Goal: Task Accomplishment & Management: Manage account settings

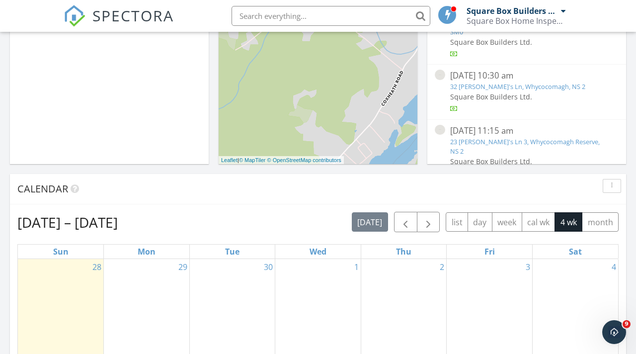
scroll to position [344, 0]
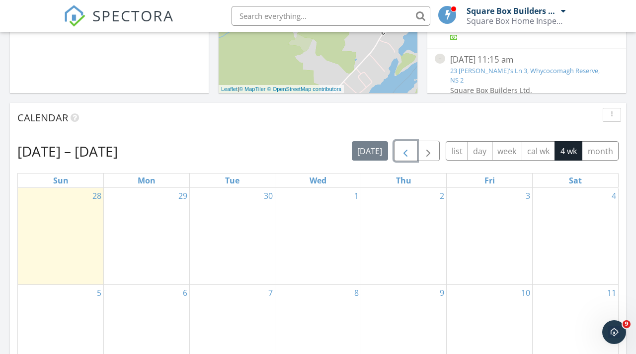
click at [408, 154] on span "button" at bounding box center [405, 151] width 12 height 12
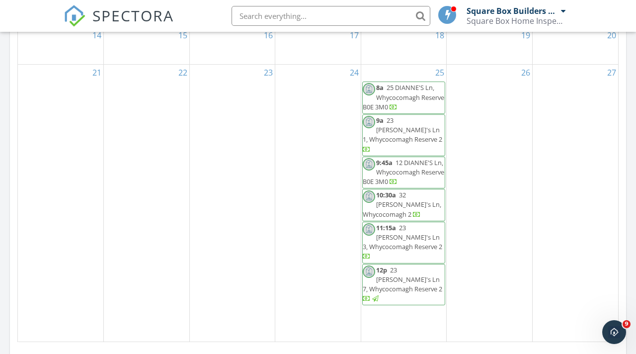
scroll to position [594, 0]
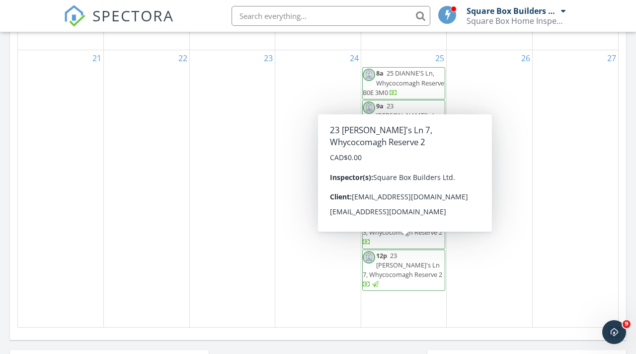
click at [379, 281] on div at bounding box center [375, 284] width 6 height 6
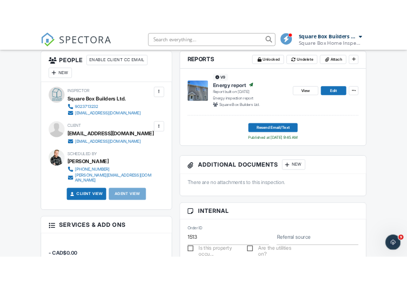
scroll to position [361, 0]
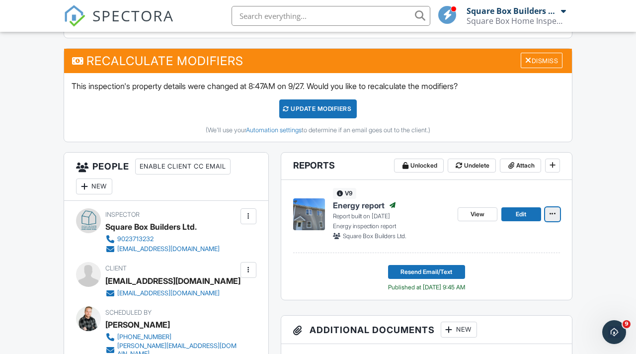
click at [556, 215] on span at bounding box center [552, 214] width 10 height 10
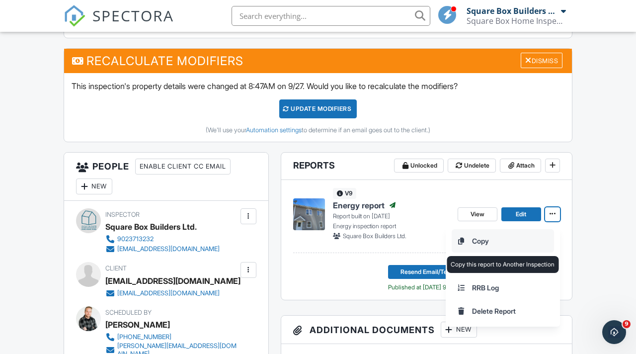
click at [479, 241] on input "Copy" at bounding box center [502, 241] width 101 height 22
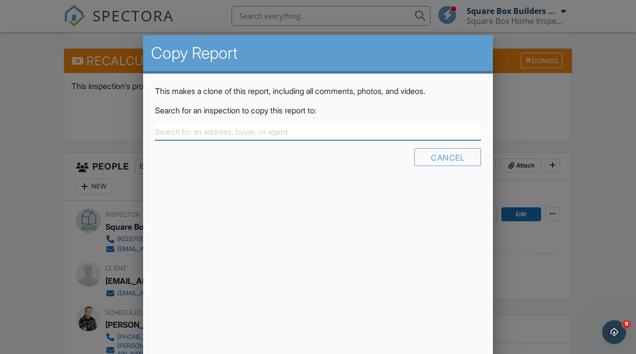
click at [280, 130] on input "text" at bounding box center [318, 132] width 326 height 16
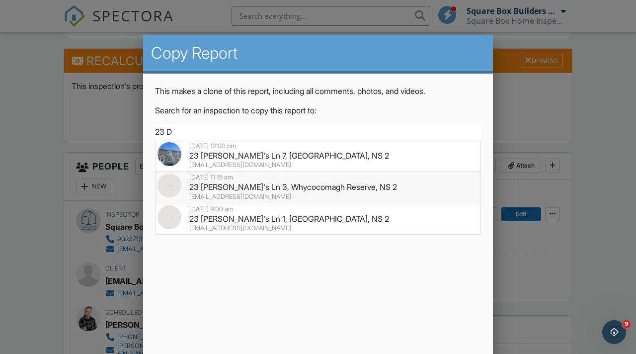
click at [252, 186] on div "23 Dianne's Ln 3, Whycocomagh Reserve, NS 2" at bounding box center [317, 186] width 321 height 11
type input "23 Dianne"
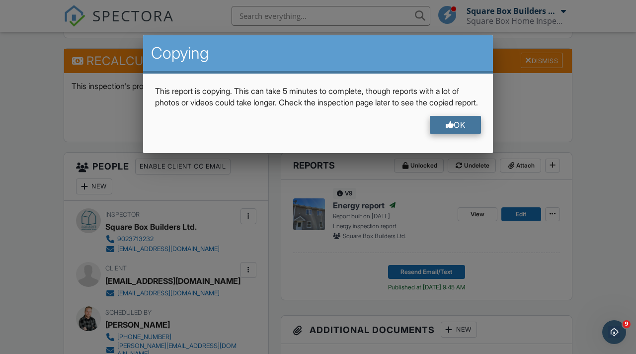
click at [446, 129] on div at bounding box center [450, 125] width 8 height 8
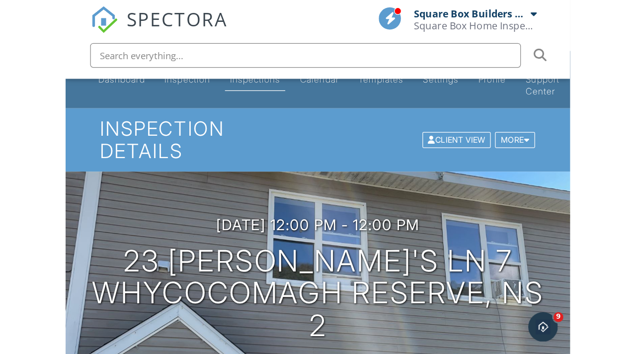
scroll to position [0, 0]
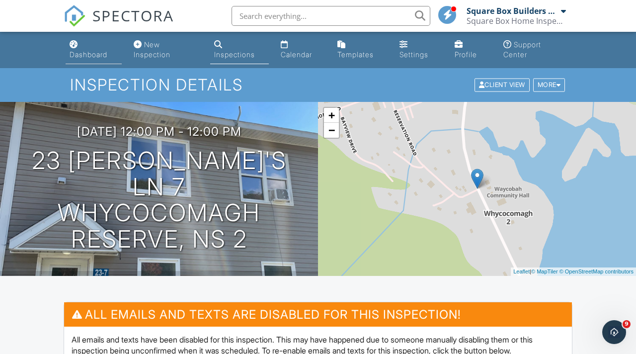
click at [94, 53] on div "Dashboard" at bounding box center [89, 54] width 38 height 8
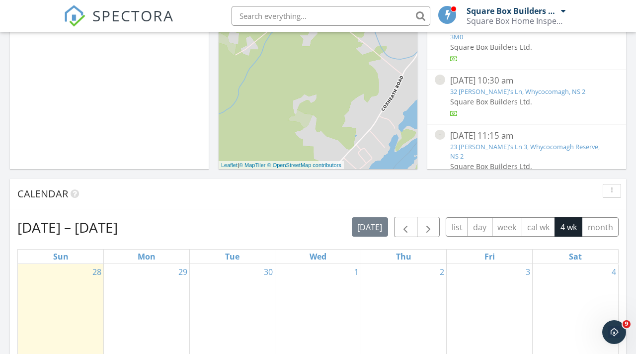
scroll to position [257, 0]
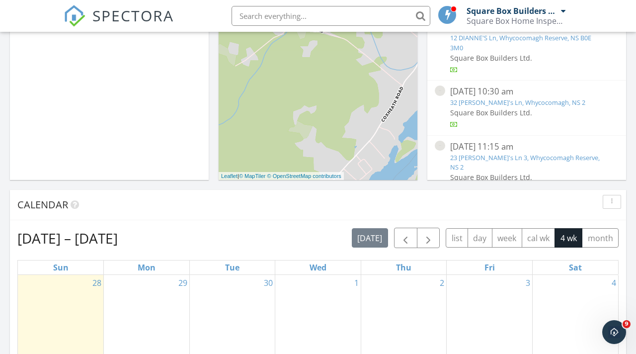
click at [525, 153] on link "23 [PERSON_NAME]'s Ln 3, Whycocomagh Reserve, NS 2" at bounding box center [525, 162] width 150 height 18
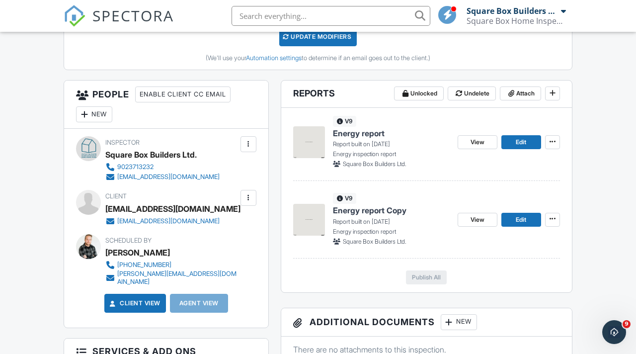
scroll to position [434, 0]
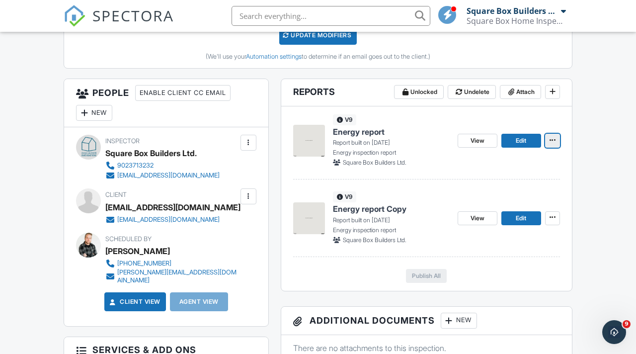
click at [556, 142] on span at bounding box center [552, 140] width 10 height 10
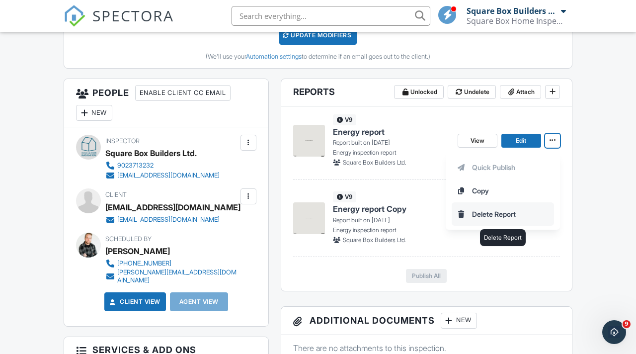
click at [495, 211] on input "Delete Report" at bounding box center [502, 214] width 101 height 22
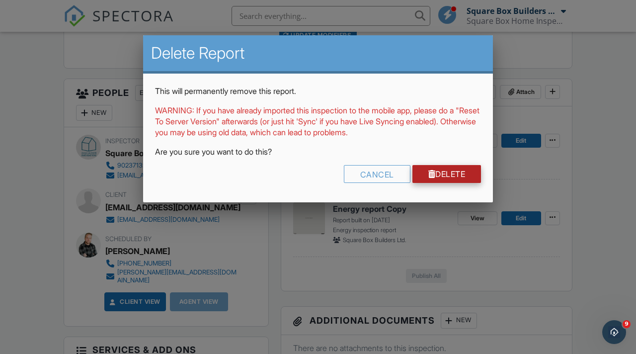
click at [449, 176] on link "Delete" at bounding box center [446, 174] width 69 height 18
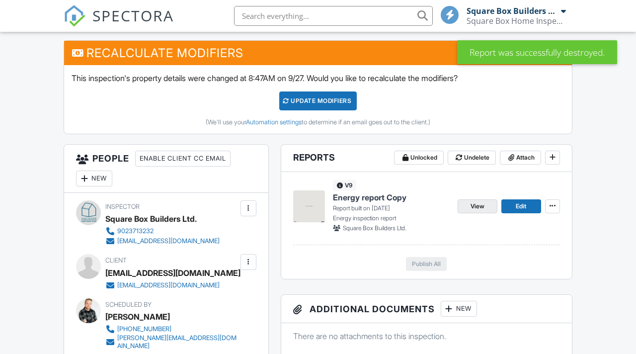
scroll to position [418, 0]
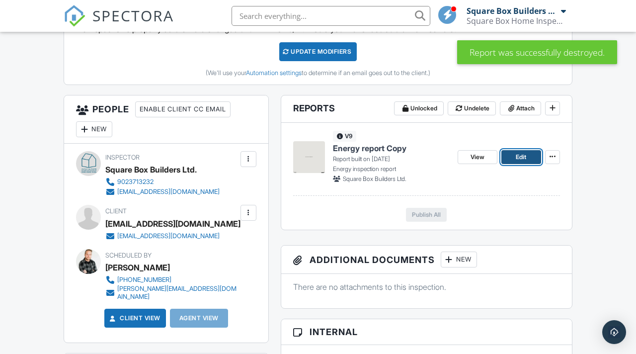
click at [517, 156] on span "Edit" at bounding box center [521, 157] width 10 height 10
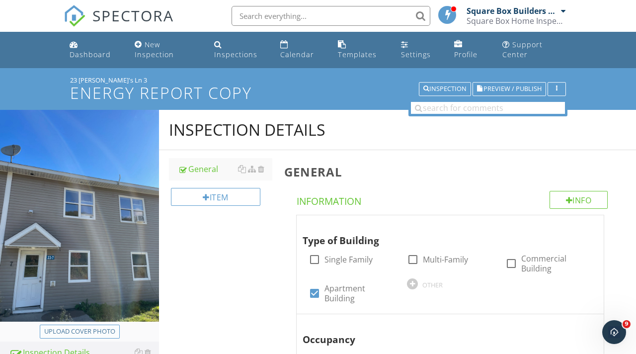
click at [74, 331] on div "Upload cover photo" at bounding box center [79, 331] width 71 height 10
type input "C:\fakepath\IMG_9281.jpeg"
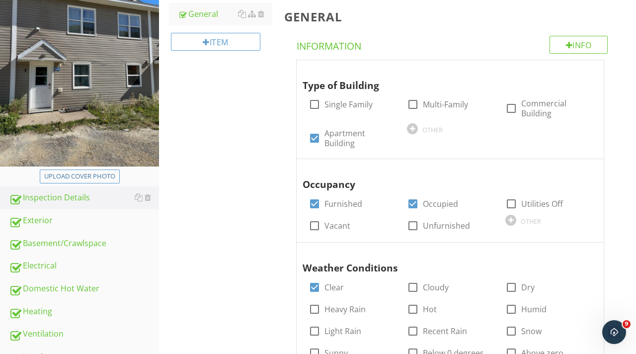
scroll to position [212, 0]
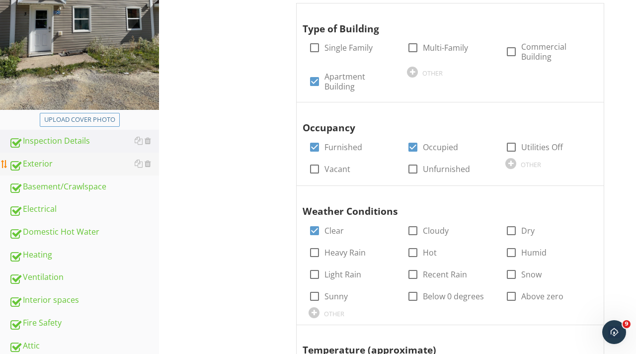
click at [70, 163] on div "Exterior" at bounding box center [84, 163] width 150 height 13
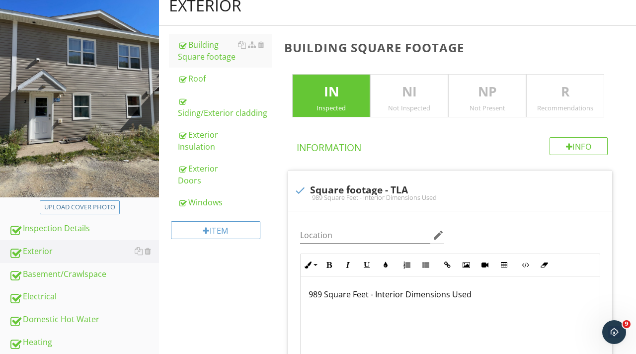
scroll to position [123, 0]
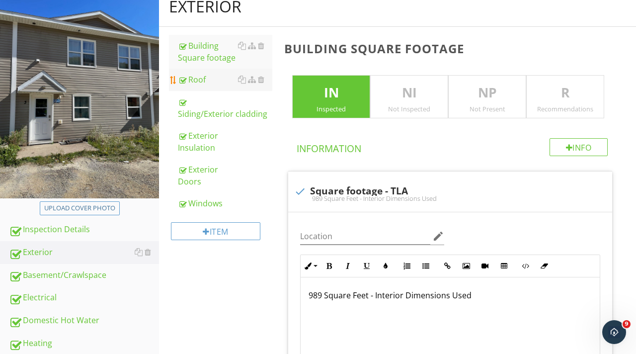
click at [215, 83] on div "Roof" at bounding box center [225, 80] width 94 height 12
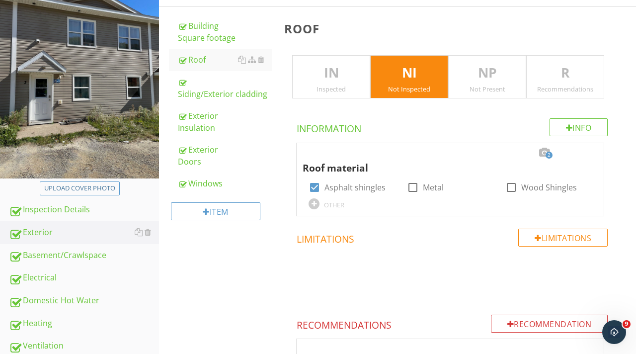
scroll to position [128, 0]
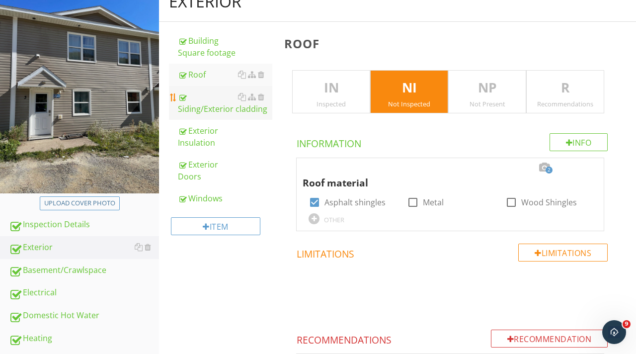
click at [205, 110] on div "Siding/Exterior cladding" at bounding box center [225, 103] width 94 height 24
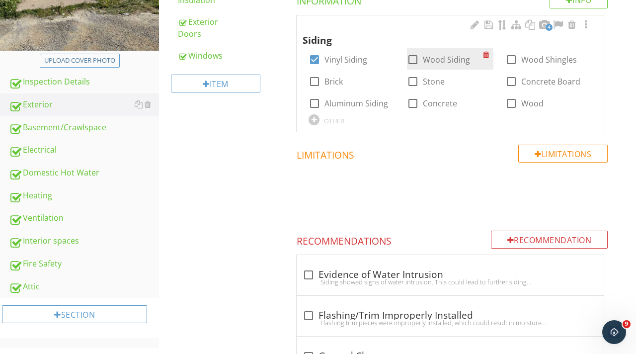
scroll to position [256, 0]
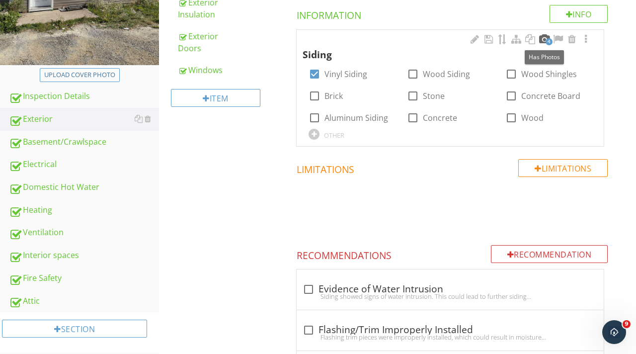
click at [545, 37] on div at bounding box center [544, 39] width 12 height 10
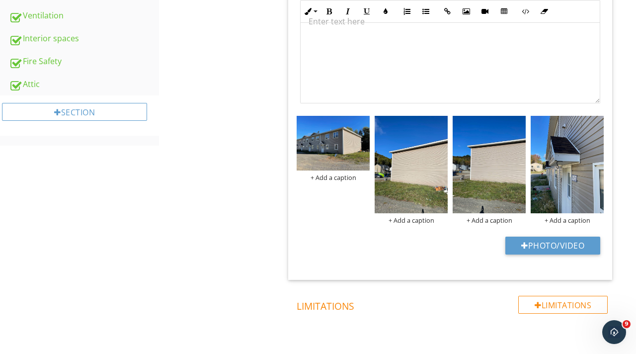
scroll to position [465, 0]
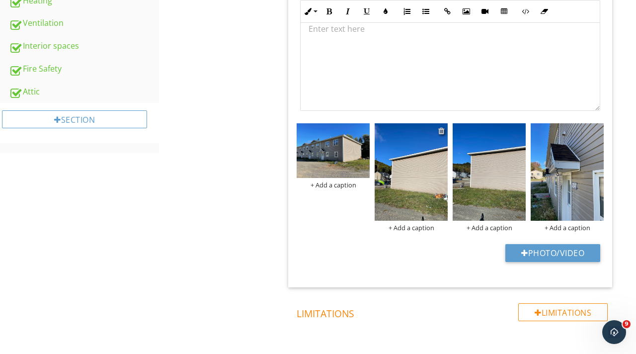
click at [441, 132] on div at bounding box center [441, 131] width 6 height 8
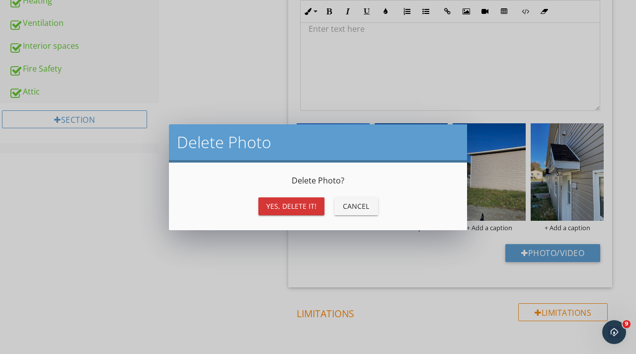
click at [311, 205] on div "Yes, Delete it!" at bounding box center [291, 206] width 50 height 10
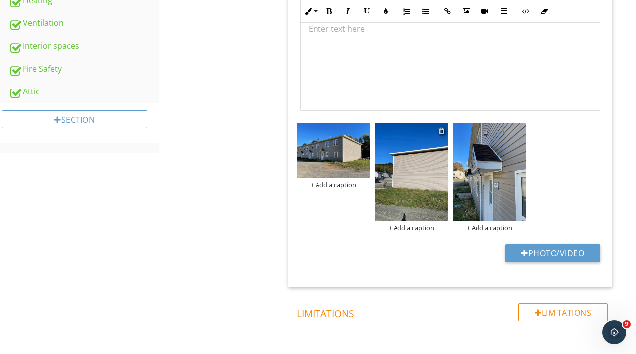
click at [441, 131] on div at bounding box center [441, 131] width 6 height 8
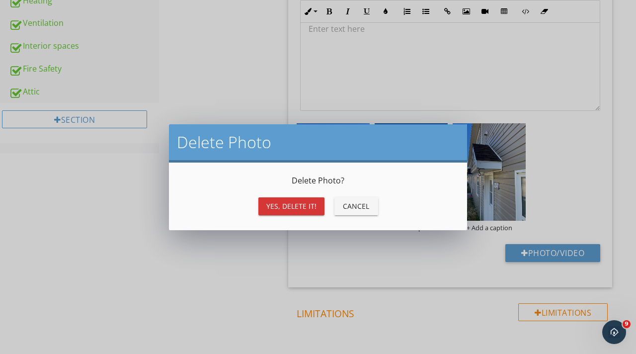
click at [305, 209] on div "Yes, Delete it!" at bounding box center [291, 206] width 50 height 10
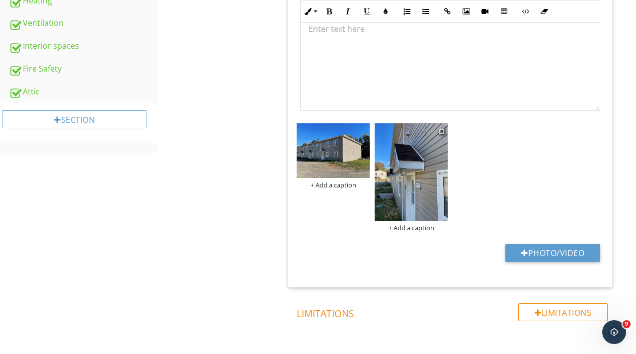
click at [440, 131] on div at bounding box center [441, 131] width 6 height 8
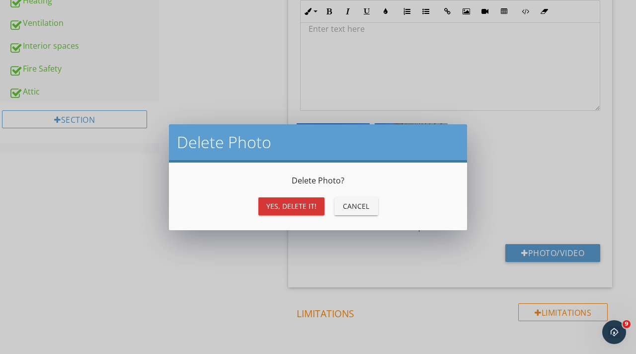
click at [311, 204] on div "Yes, Delete it!" at bounding box center [291, 206] width 50 height 10
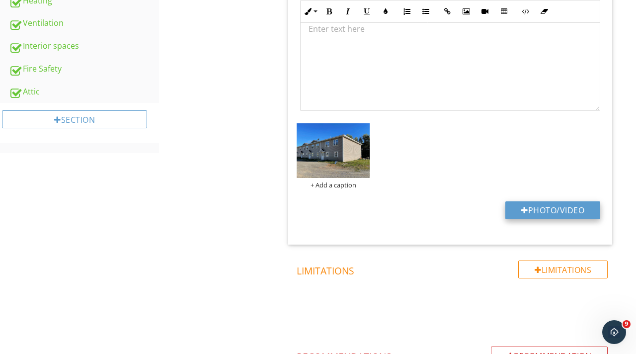
click at [550, 213] on button "Photo/Video" at bounding box center [552, 210] width 95 height 18
type input "C:\fakepath\IMG_9281.jpeg"
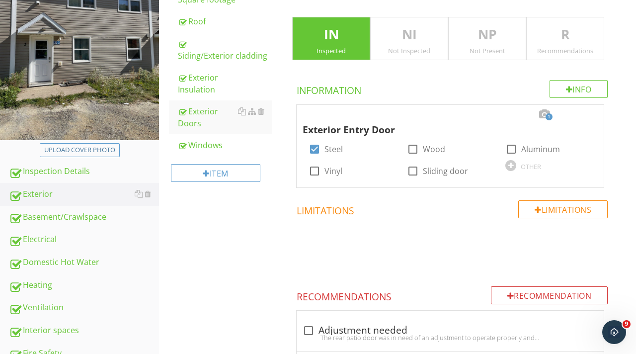
scroll to position [181, 0]
click at [545, 114] on span "1" at bounding box center [548, 116] width 7 height 7
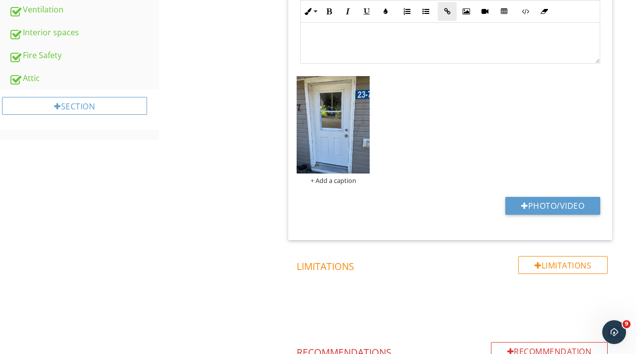
scroll to position [504, 0]
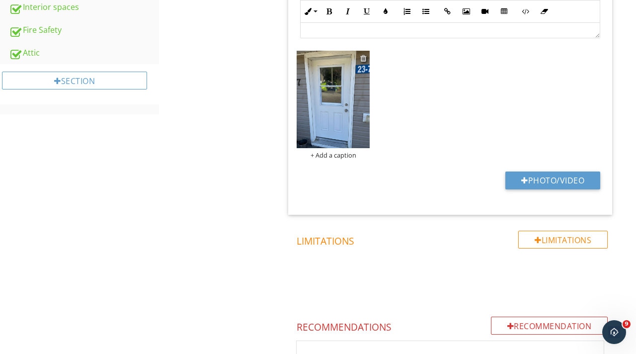
click at [365, 58] on div at bounding box center [363, 58] width 6 height 8
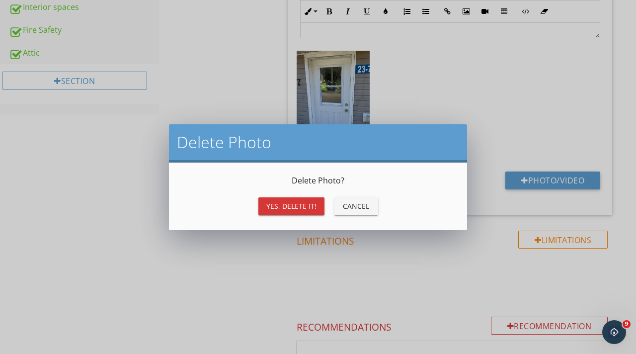
click at [303, 203] on div "Yes, Delete it!" at bounding box center [291, 206] width 50 height 10
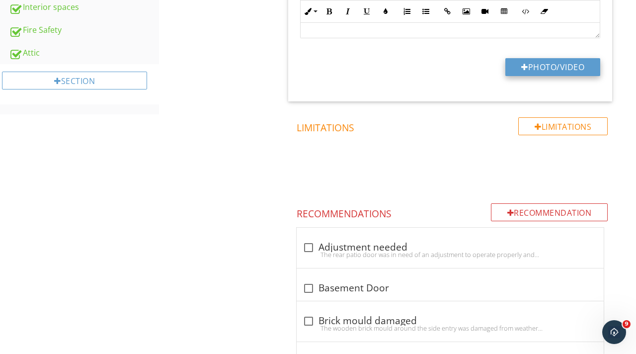
click at [544, 74] on button "Photo/Video" at bounding box center [552, 67] width 95 height 18
type input "C:\fakepath\IMG_9282.jpeg"
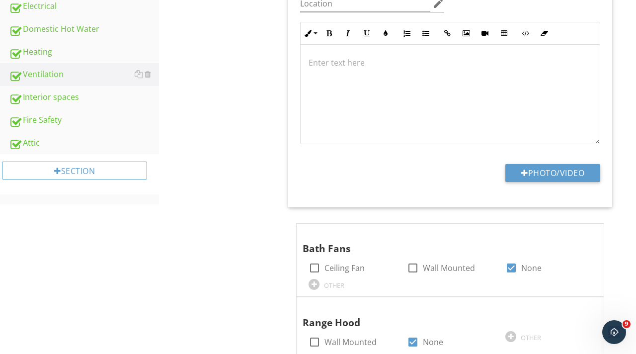
scroll to position [0, 0]
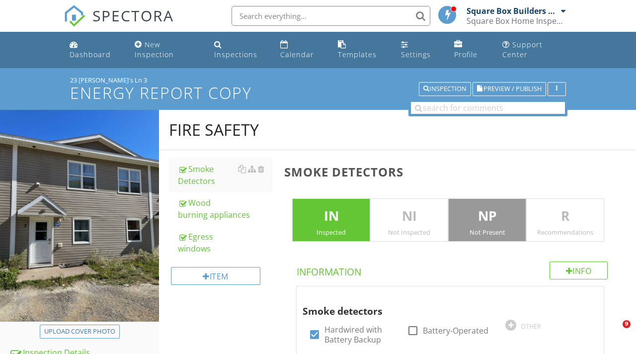
scroll to position [293, 0]
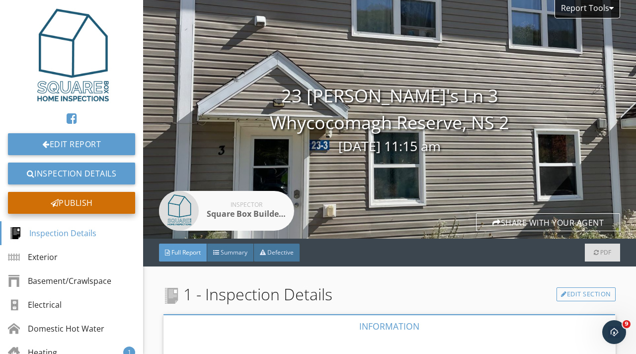
click at [72, 201] on div "Publish" at bounding box center [71, 203] width 127 height 22
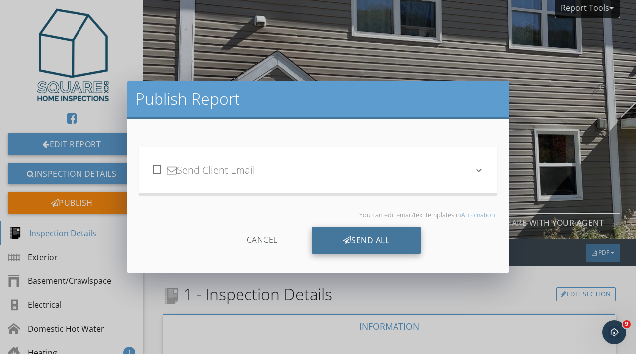
click at [359, 239] on div "Send All" at bounding box center [366, 240] width 110 height 27
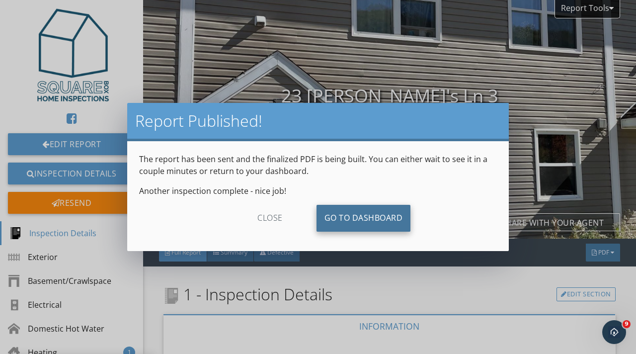
click at [362, 221] on link "Go To Dashboard" at bounding box center [363, 218] width 94 height 27
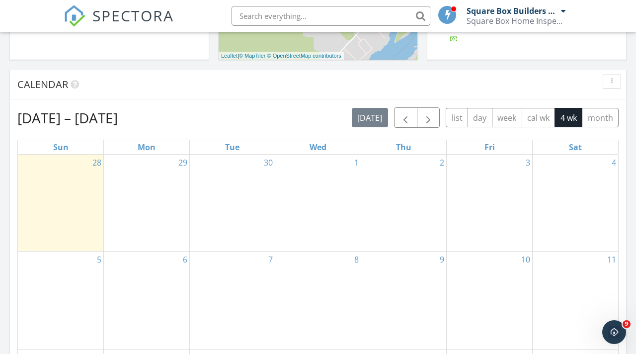
scroll to position [382, 0]
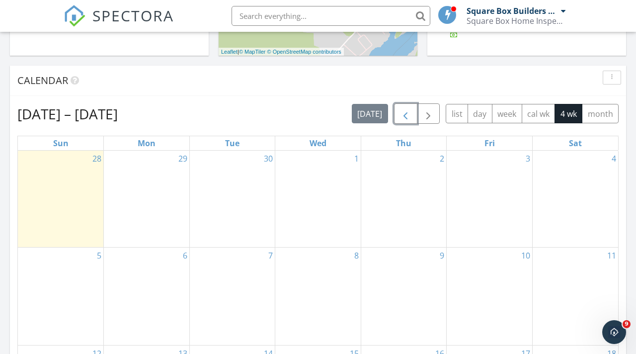
click at [407, 116] on span "button" at bounding box center [405, 114] width 12 height 12
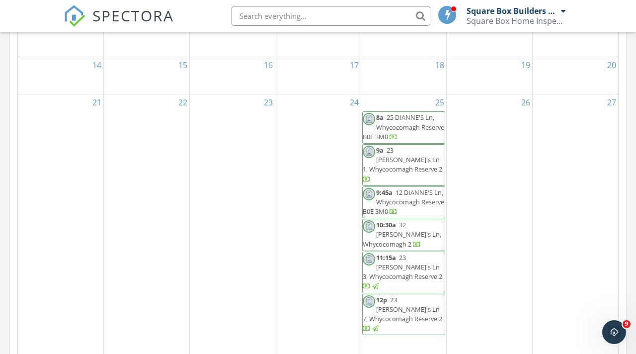
scroll to position [551, 0]
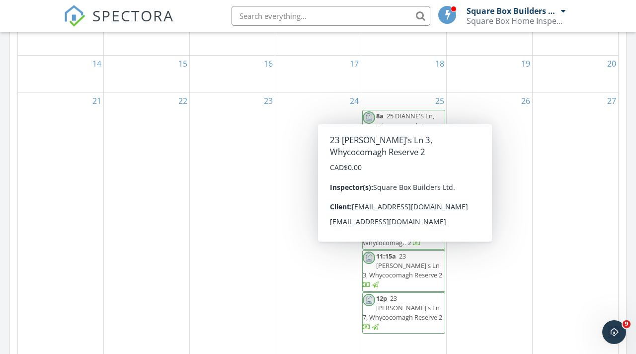
click at [408, 253] on span "23 Dianne's Ln 3, Whycocomagh Reserve 2" at bounding box center [402, 265] width 79 height 28
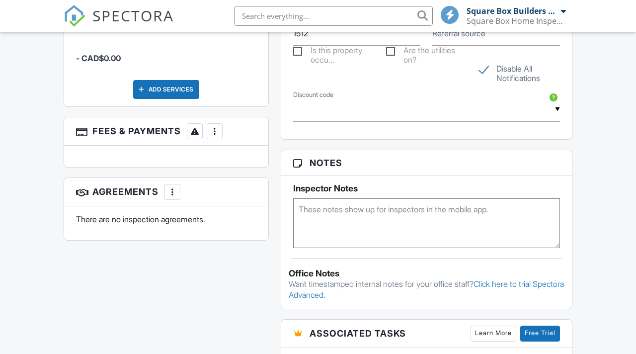
scroll to position [416, 0]
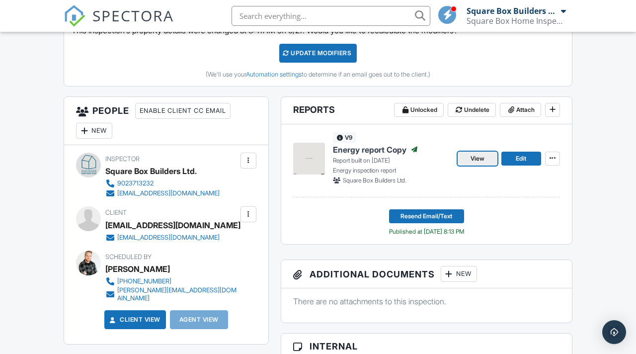
click at [477, 158] on span "View" at bounding box center [477, 158] width 14 height 10
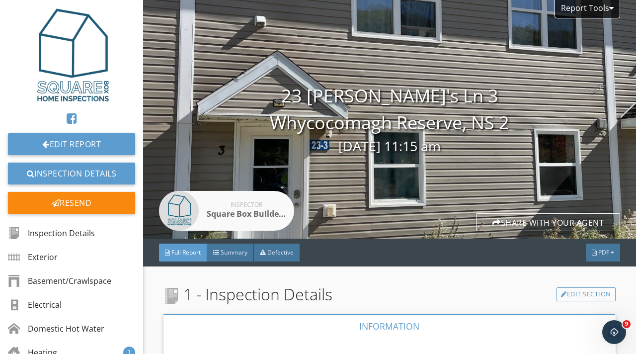
click at [76, 89] on img at bounding box center [71, 55] width 95 height 95
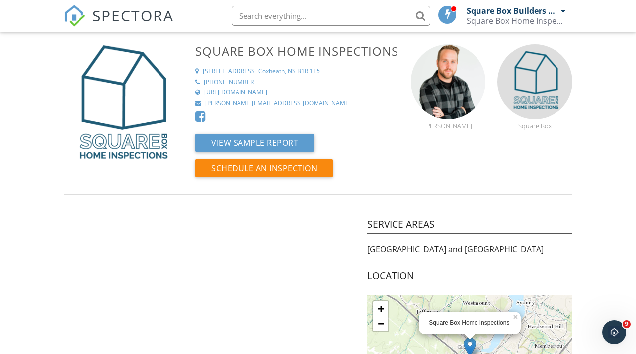
click at [559, 9] on div "Square Box Builders Ltd." at bounding box center [515, 11] width 99 height 10
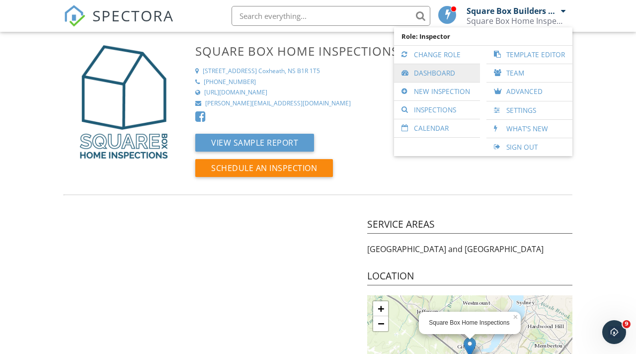
click at [449, 72] on link "Dashboard" at bounding box center [437, 73] width 76 height 18
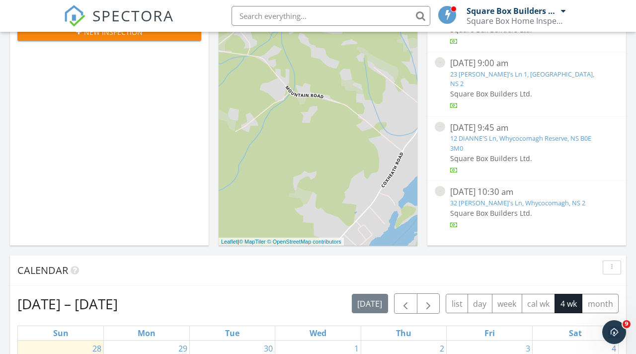
scroll to position [189, 0]
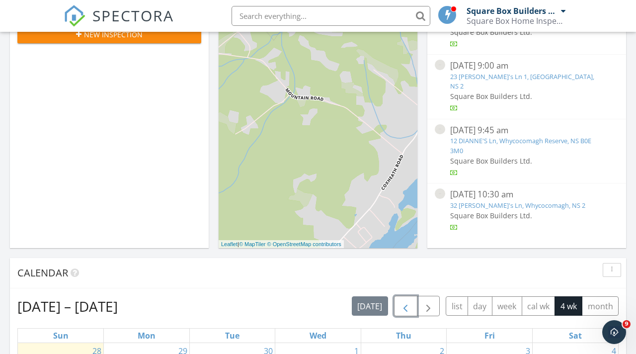
click at [407, 306] on span "button" at bounding box center [405, 306] width 12 height 12
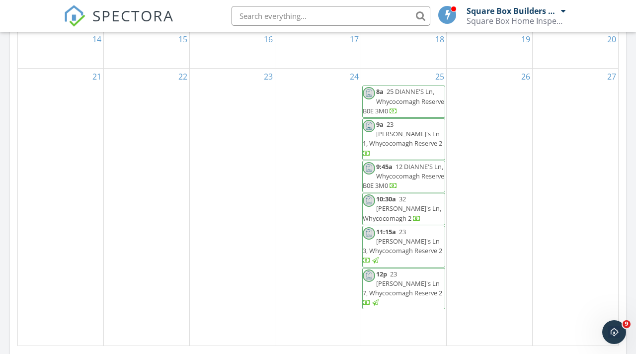
scroll to position [583, 0]
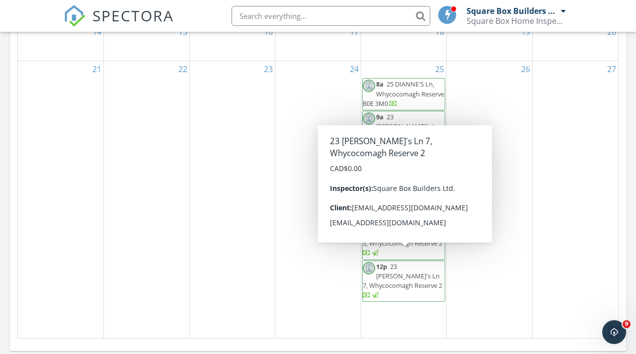
click at [392, 262] on span "23 Dianne's Ln 7, Whycocomagh Reserve 2" at bounding box center [402, 276] width 79 height 28
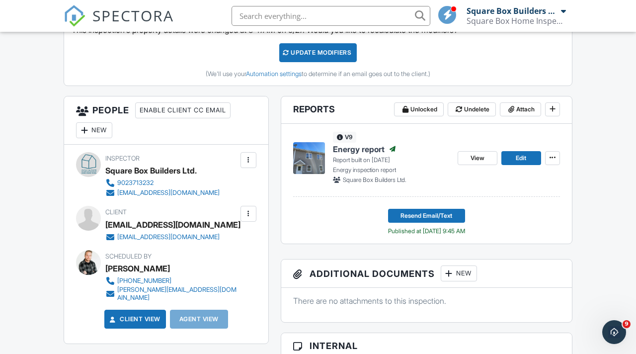
scroll to position [416, 0]
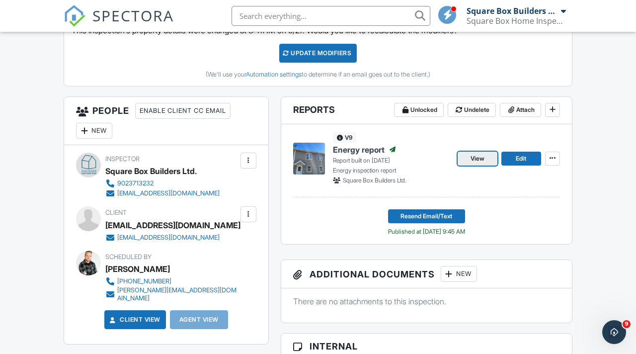
click at [490, 157] on link "View" at bounding box center [478, 159] width 40 height 14
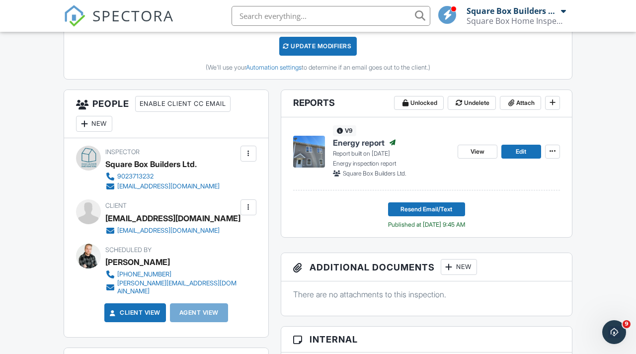
scroll to position [406, 0]
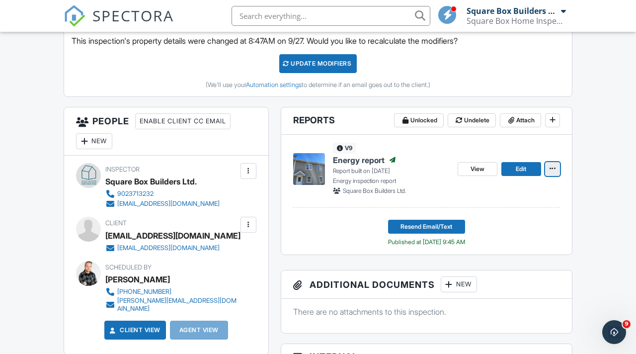
click at [554, 168] on icon at bounding box center [552, 168] width 6 height 7
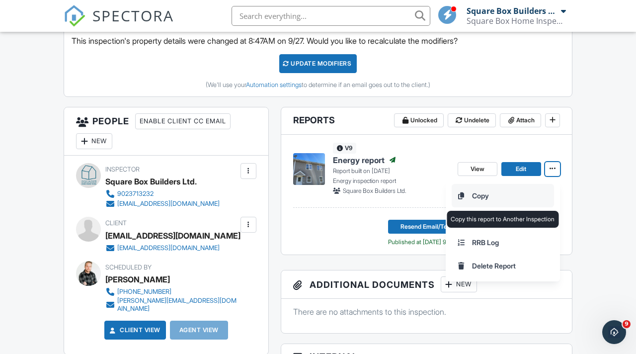
click at [489, 194] on input "Copy" at bounding box center [502, 195] width 101 height 22
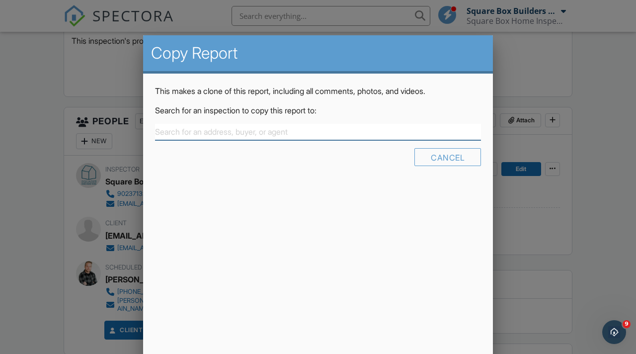
click at [383, 136] on input "text" at bounding box center [318, 132] width 326 height 16
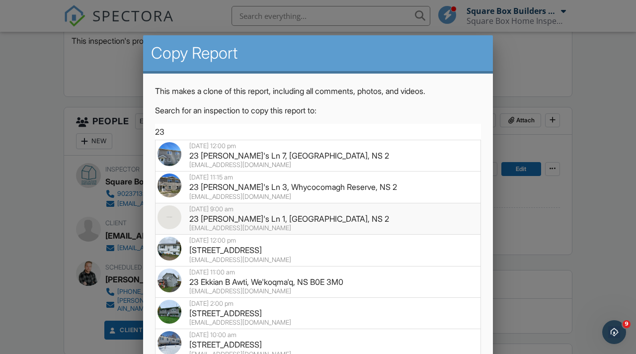
click at [298, 219] on div "23 Dianne's Ln 1, Whycocomagh Reserve, NS 2" at bounding box center [317, 218] width 321 height 11
type input "23 Dianne"
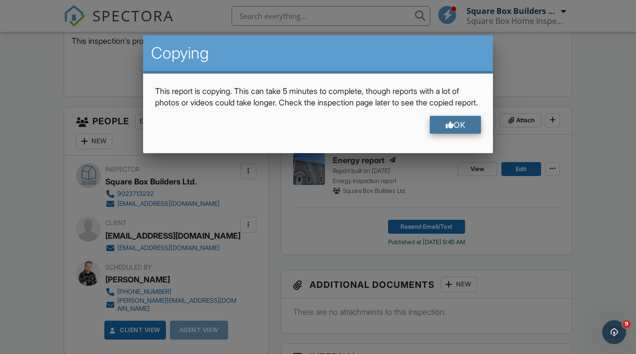
click at [459, 134] on div "OK" at bounding box center [456, 125] width 52 height 18
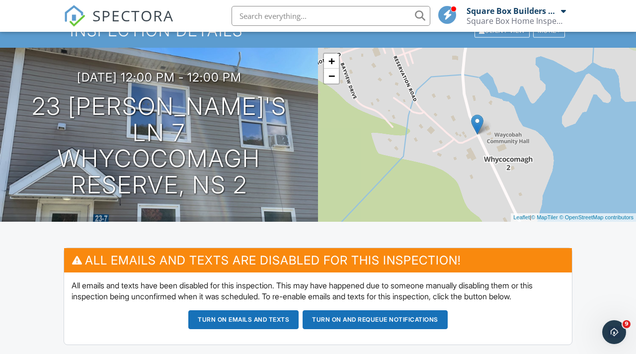
scroll to position [0, 0]
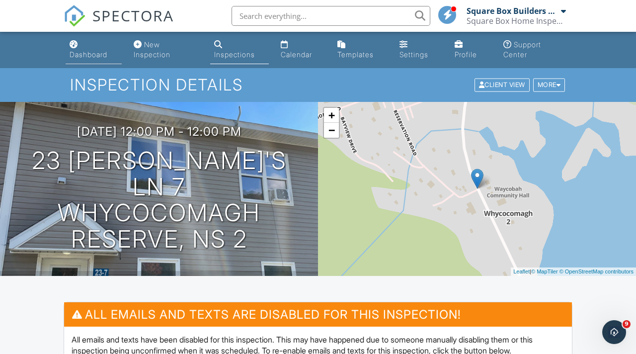
click at [88, 53] on div "Dashboard" at bounding box center [89, 54] width 38 height 8
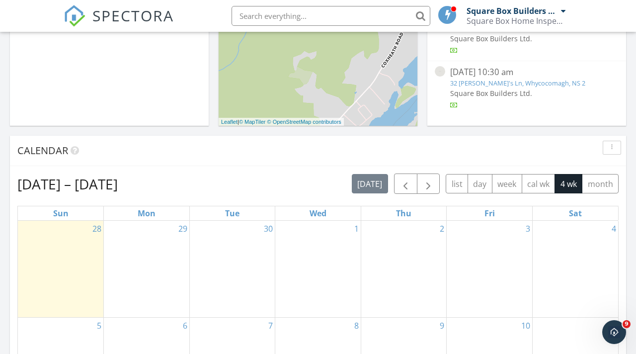
scroll to position [313, 0]
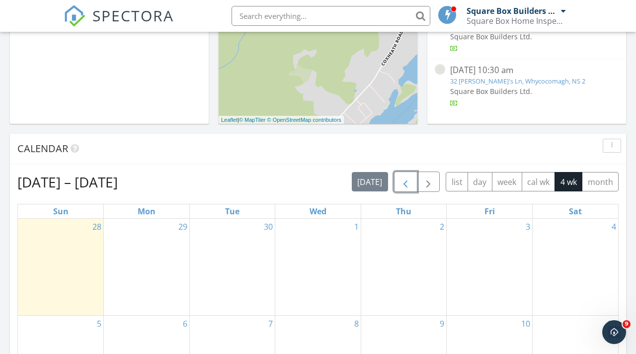
click at [412, 184] on button "button" at bounding box center [405, 181] width 23 height 20
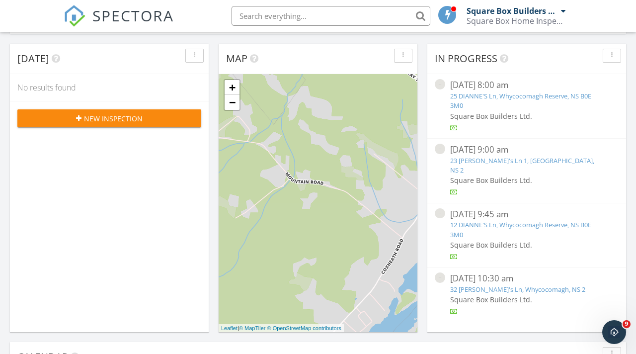
scroll to position [109, 0]
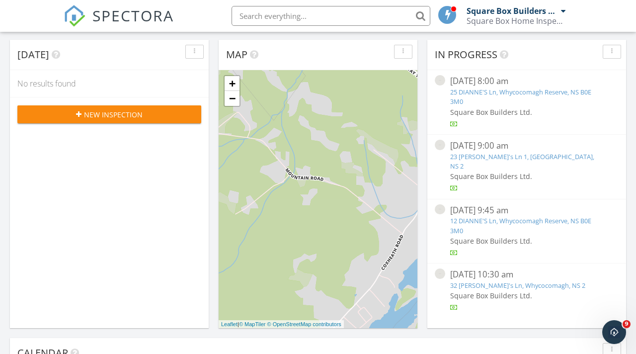
click at [520, 156] on link "23 Dianne's Ln 1, Whycocomagh Reserve, NS 2" at bounding box center [522, 161] width 144 height 18
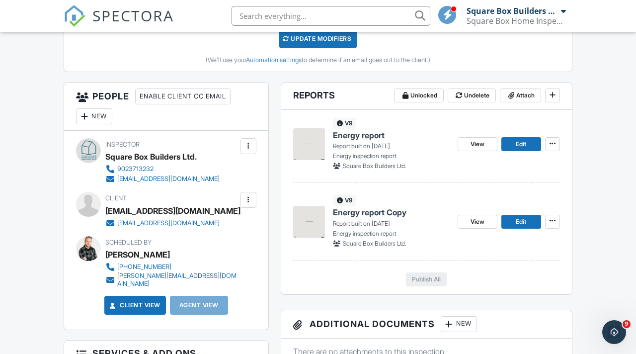
scroll to position [433, 0]
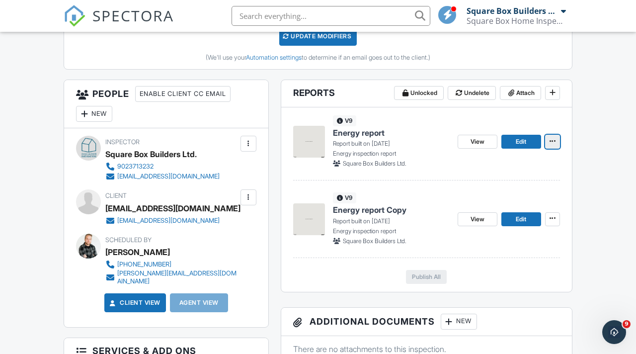
click at [551, 142] on icon at bounding box center [552, 141] width 6 height 7
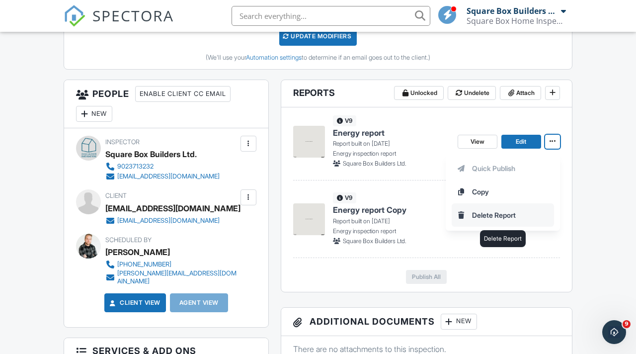
click at [490, 214] on input "Delete Report" at bounding box center [502, 215] width 101 height 22
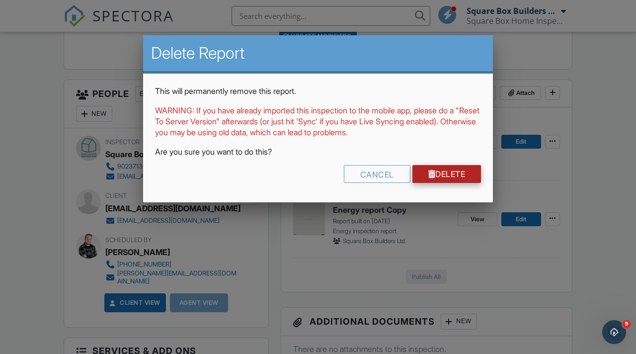
click at [451, 166] on link "Delete" at bounding box center [446, 174] width 69 height 18
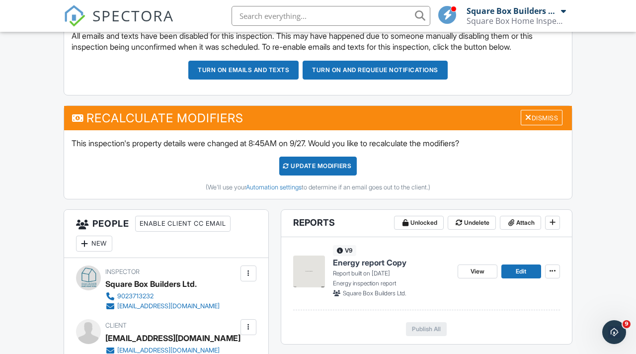
scroll to position [301, 0]
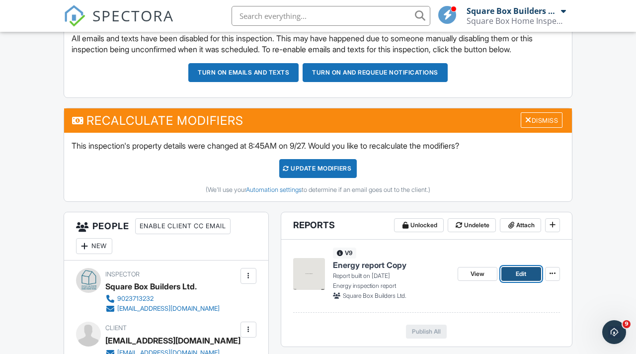
click at [521, 273] on span "Edit" at bounding box center [521, 274] width 10 height 10
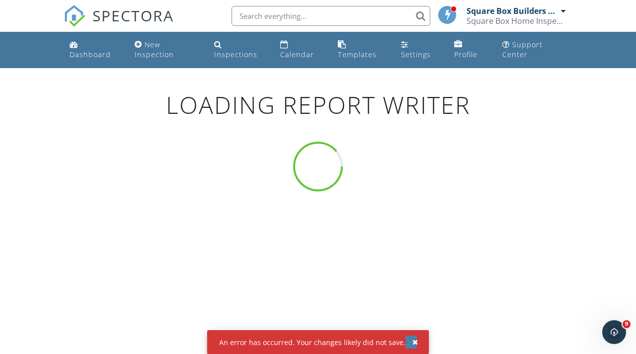
click at [412, 343] on div "button" at bounding box center [414, 341] width 5 height 7
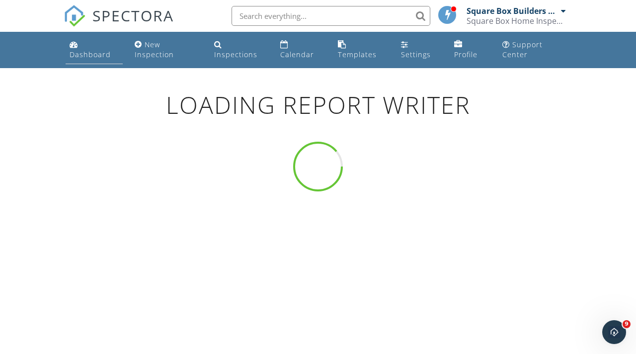
click at [88, 51] on div "Dashboard" at bounding box center [90, 54] width 41 height 9
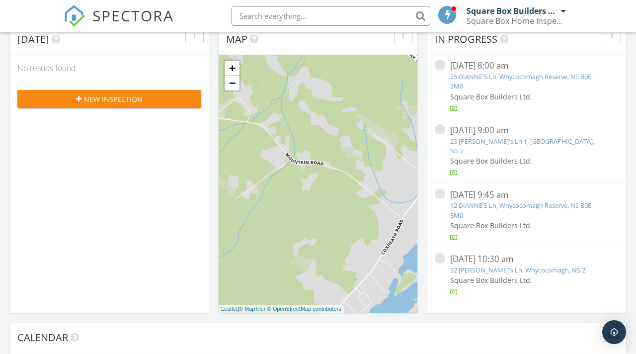
scroll to position [115, 0]
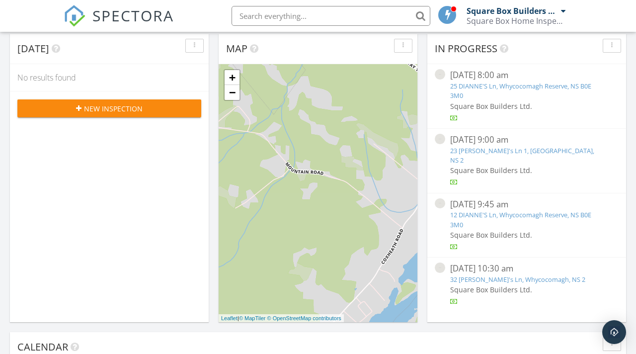
click at [505, 149] on link "23 Dianne's Ln 1, Whycocomagh Reserve, NS 2" at bounding box center [522, 155] width 144 height 18
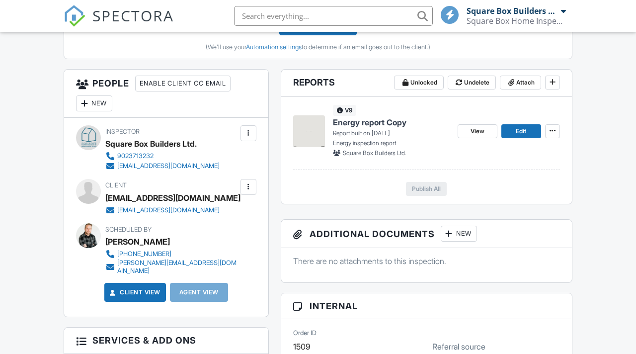
scroll to position [441, 0]
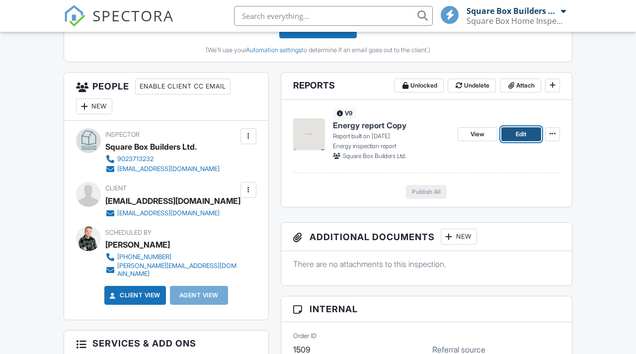
click at [516, 136] on span "Edit" at bounding box center [521, 134] width 10 height 10
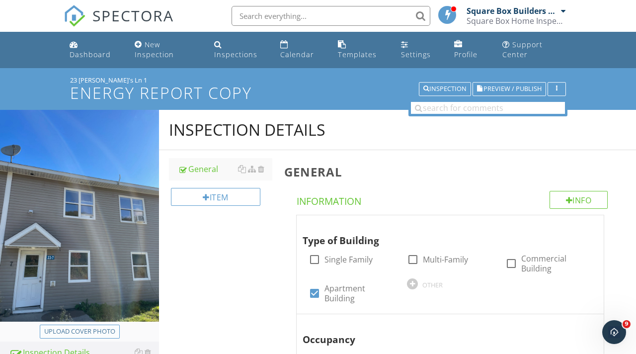
click at [99, 329] on div "Upload cover photo" at bounding box center [79, 331] width 71 height 10
click at [95, 331] on div "Upload cover photo" at bounding box center [79, 331] width 71 height 10
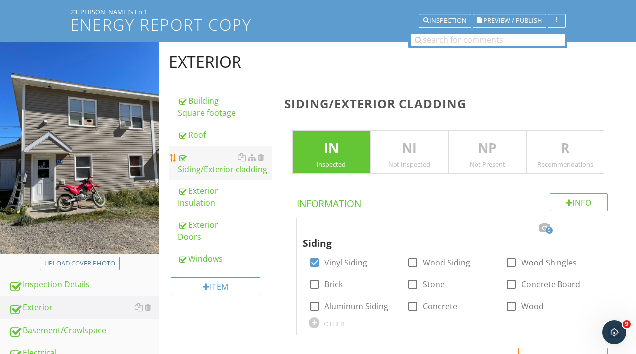
click at [211, 166] on div "Siding/Exterior cladding" at bounding box center [225, 163] width 94 height 24
click at [543, 227] on div at bounding box center [544, 228] width 12 height 10
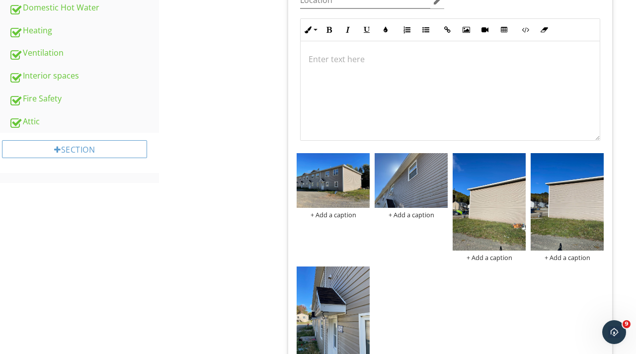
scroll to position [439, 0]
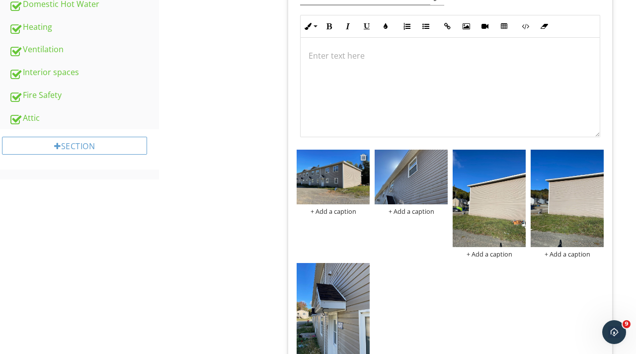
click at [366, 156] on div at bounding box center [363, 157] width 6 height 8
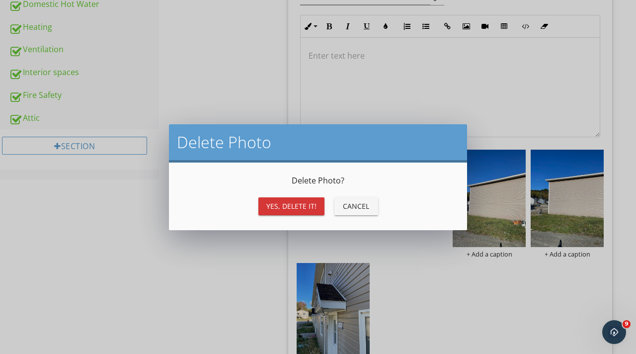
click at [303, 206] on div "Yes, Delete it!" at bounding box center [291, 206] width 50 height 10
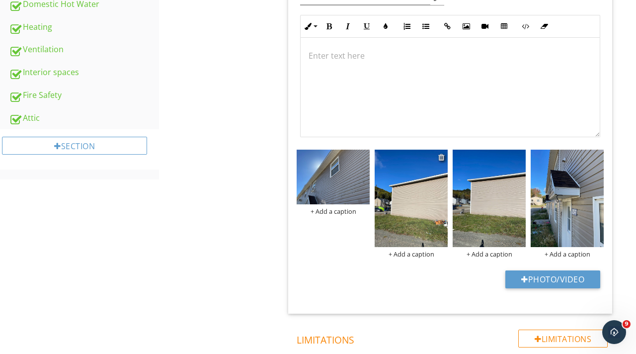
click at [440, 158] on div at bounding box center [441, 157] width 6 height 8
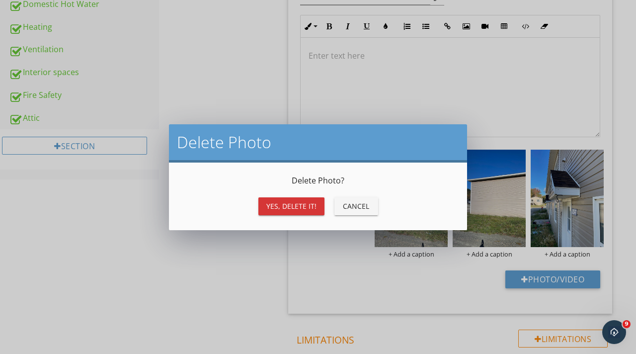
click at [301, 202] on div "Yes, Delete it!" at bounding box center [291, 206] width 50 height 10
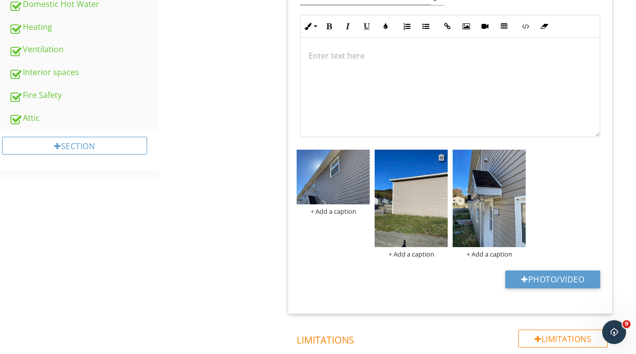
click at [441, 156] on div at bounding box center [441, 157] width 6 height 8
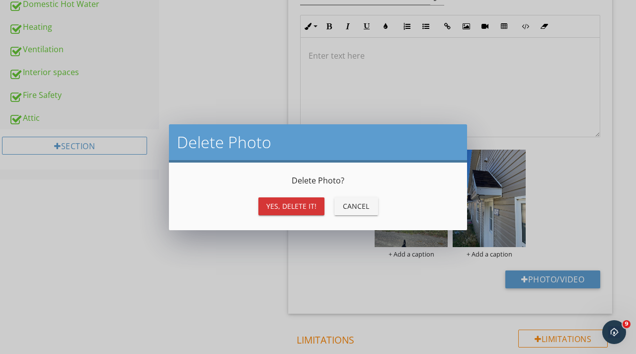
click at [306, 202] on div "Yes, Delete it!" at bounding box center [291, 206] width 50 height 10
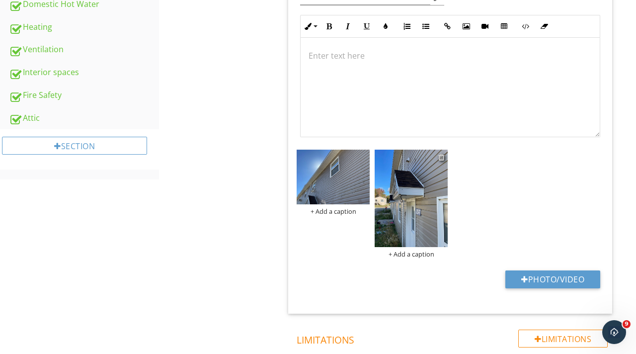
click at [443, 156] on div at bounding box center [441, 157] width 6 height 8
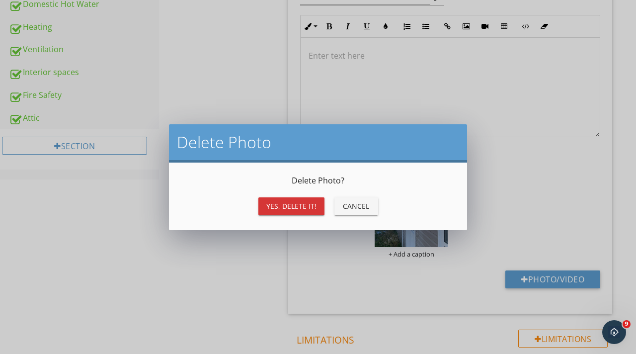
click at [308, 208] on div "Yes, Delete it!" at bounding box center [291, 206] width 50 height 10
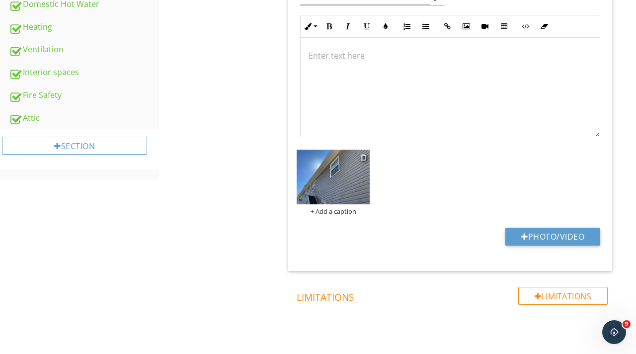
click at [365, 157] on div at bounding box center [363, 157] width 6 height 8
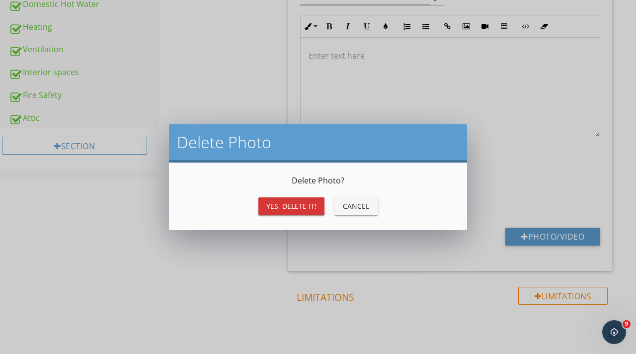
click at [310, 206] on div "Yes, Delete it!" at bounding box center [291, 206] width 50 height 10
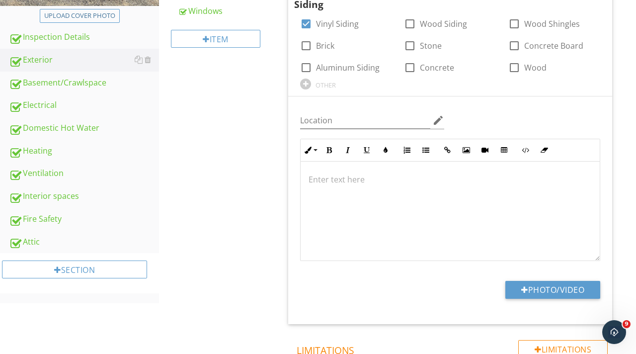
scroll to position [319, 0]
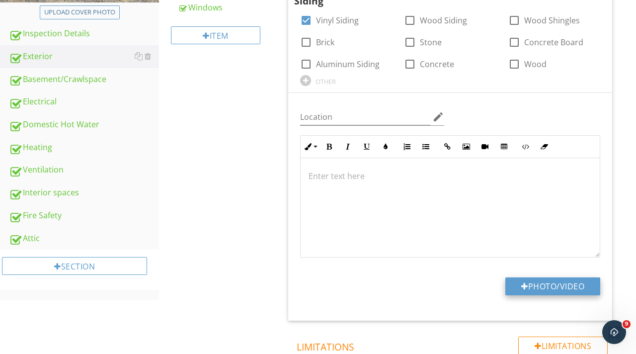
click at [552, 286] on button "Photo/Video" at bounding box center [552, 286] width 95 height 18
type input "C:\fakepath\IMG_9305.jpeg"
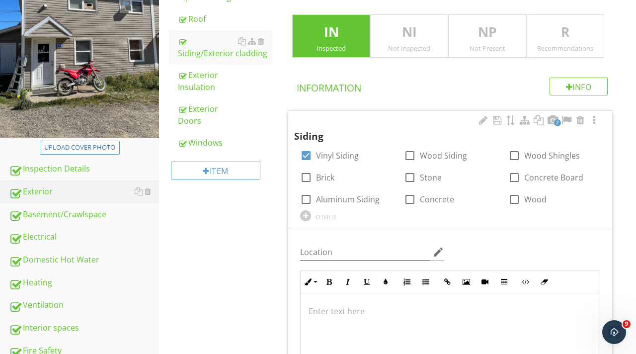
scroll to position [183, 0]
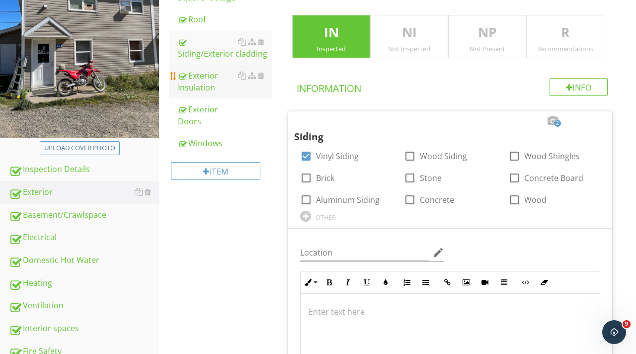
click at [205, 83] on div "Exterior Insulation" at bounding box center [225, 82] width 94 height 24
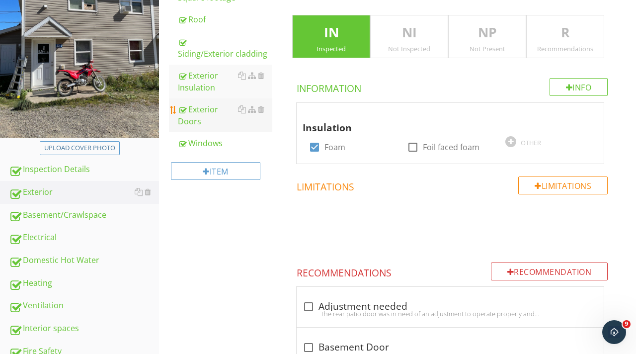
click at [208, 111] on div "Exterior Doors" at bounding box center [225, 115] width 94 height 24
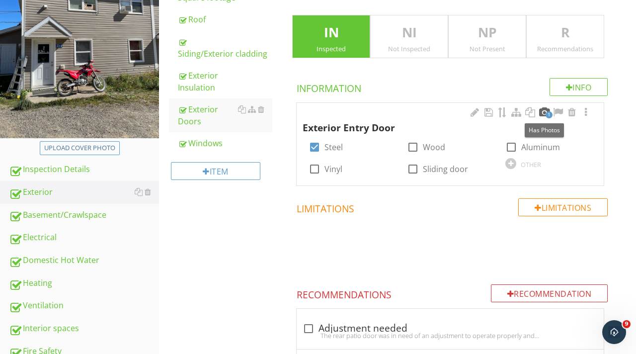
click at [544, 111] on div at bounding box center [544, 112] width 12 height 10
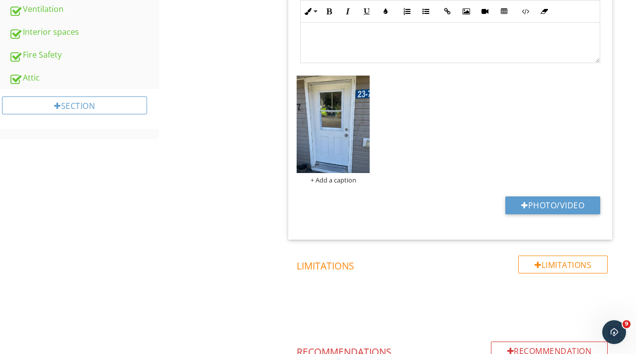
scroll to position [525, 0]
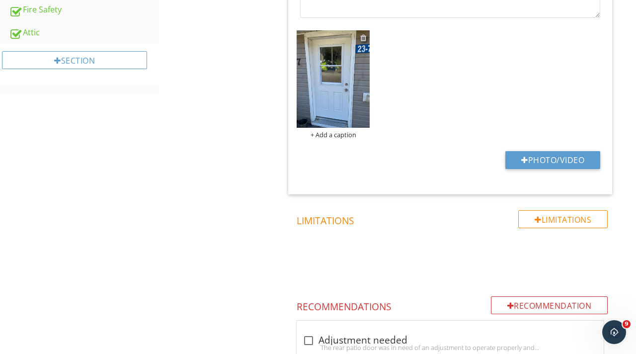
click at [363, 37] on div at bounding box center [363, 38] width 6 height 8
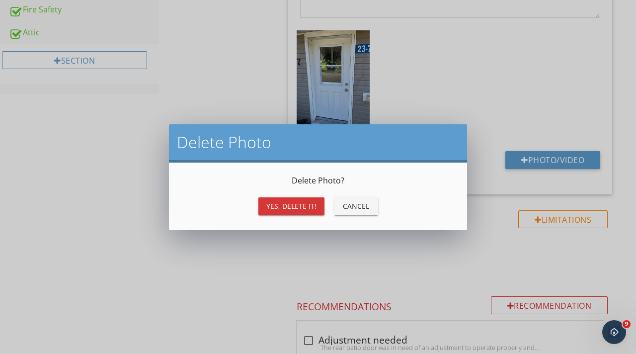
click at [289, 208] on div "Yes, Delete it!" at bounding box center [291, 206] width 50 height 10
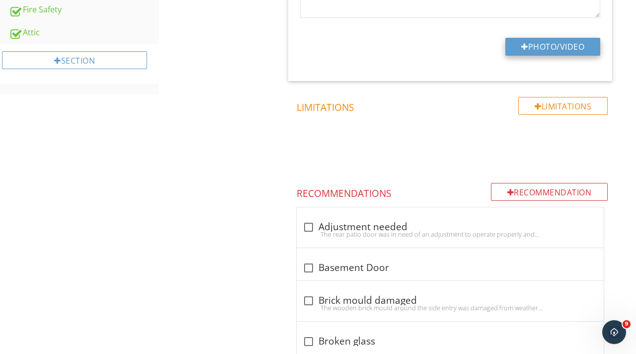
click at [537, 52] on button "Photo/Video" at bounding box center [552, 47] width 95 height 18
type input "C:\fakepath\IMG_9299.jpeg"
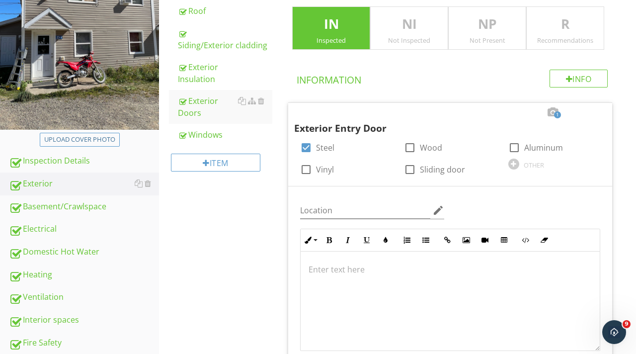
scroll to position [189, 0]
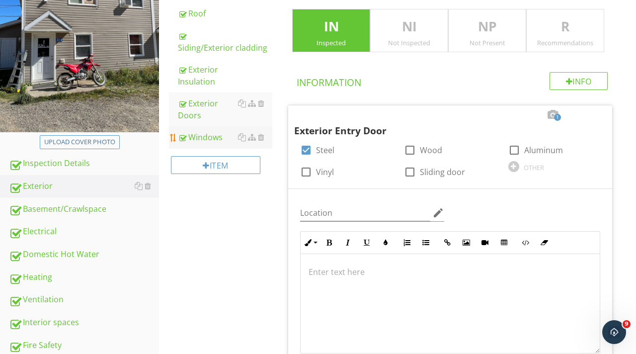
click at [213, 133] on div "Windows" at bounding box center [225, 137] width 94 height 12
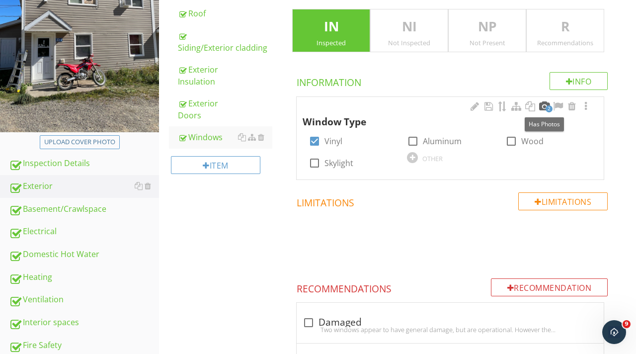
click at [543, 106] on div at bounding box center [544, 106] width 12 height 10
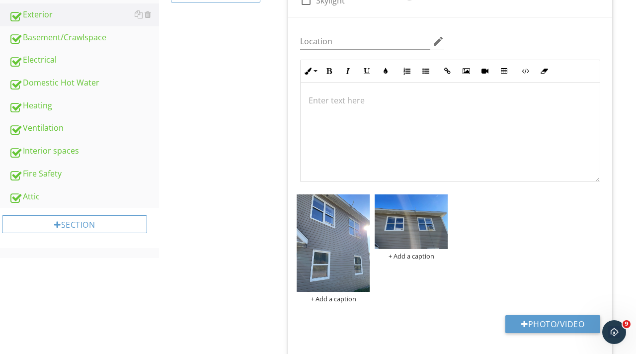
scroll to position [392, 0]
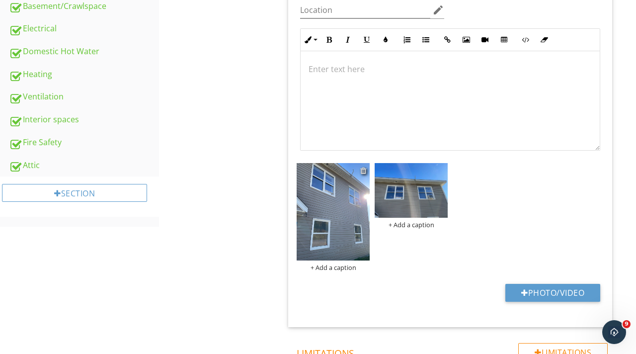
click at [365, 170] on div at bounding box center [363, 170] width 6 height 8
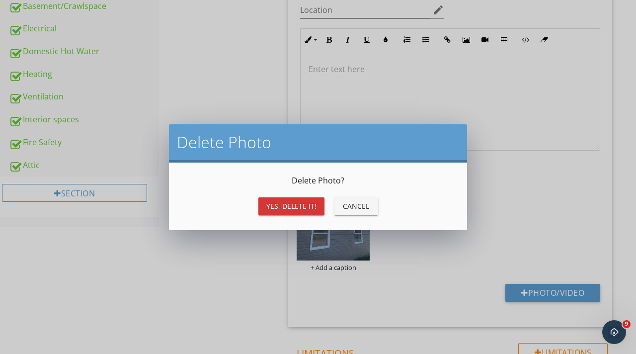
click at [309, 208] on div "Yes, Delete it!" at bounding box center [291, 206] width 50 height 10
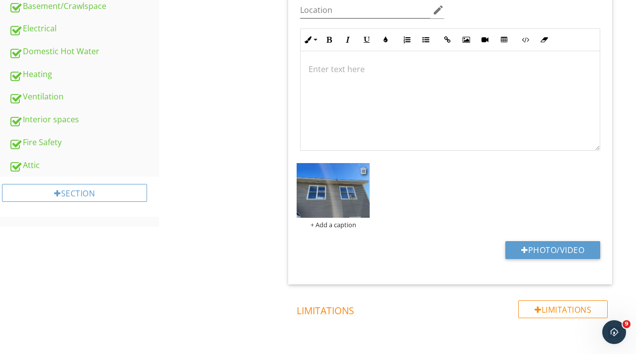
click at [363, 170] on div at bounding box center [363, 170] width 6 height 8
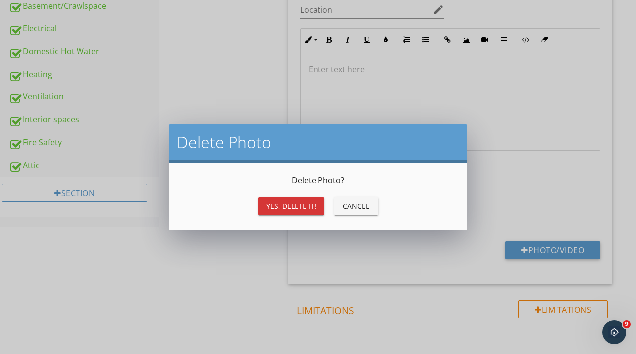
click at [305, 208] on div "Yes, Delete it!" at bounding box center [291, 206] width 50 height 10
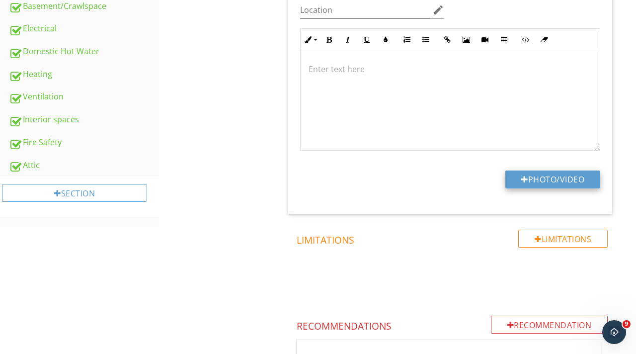
click at [539, 171] on button "Photo/Video" at bounding box center [552, 179] width 95 height 18
type input "C:\fakepath\IMG_9302.jpeg"
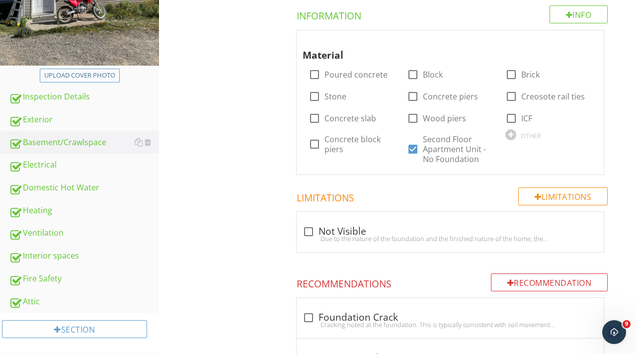
scroll to position [165, 0]
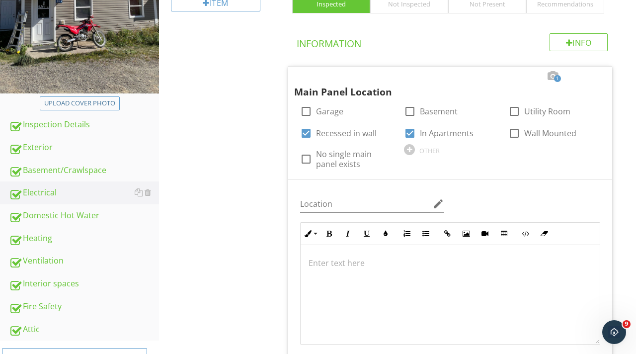
scroll to position [0, 0]
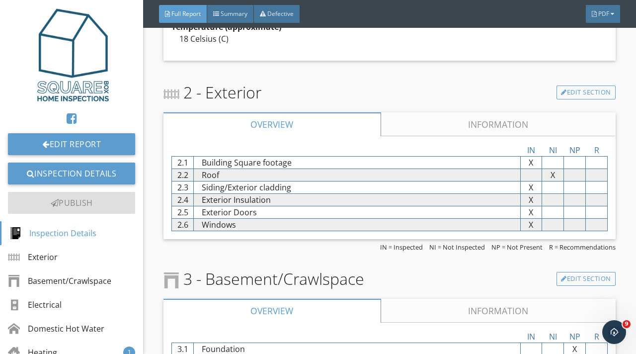
scroll to position [335, 0]
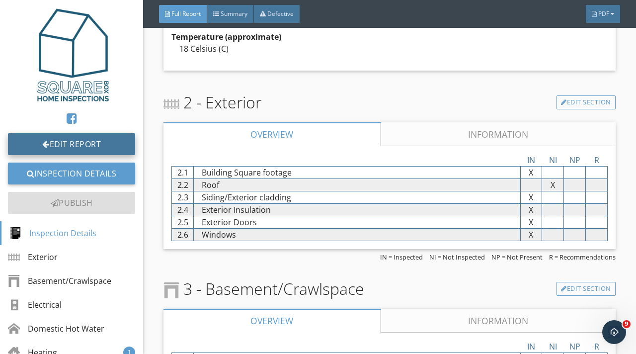
click at [87, 144] on link "Edit Report" at bounding box center [71, 144] width 127 height 22
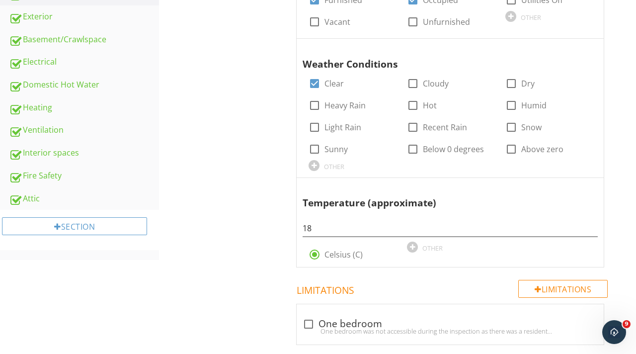
scroll to position [353, 0]
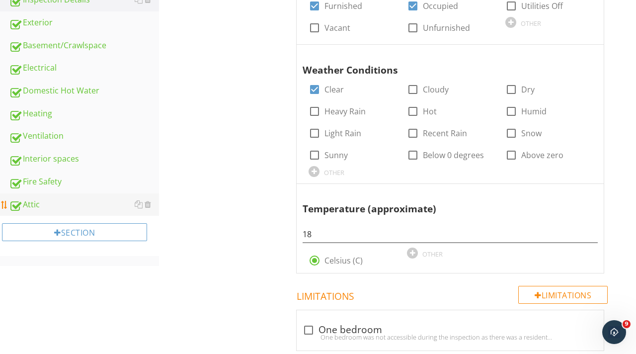
click at [47, 200] on div "Attic" at bounding box center [84, 204] width 150 height 13
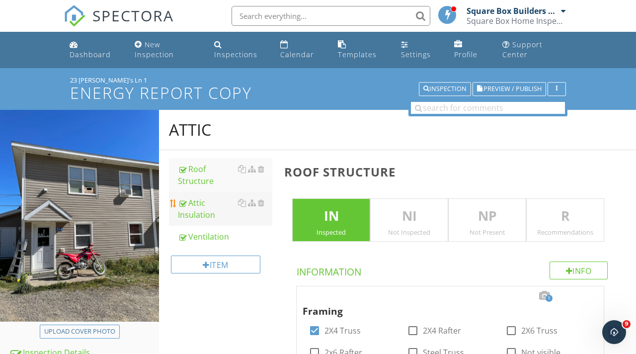
click at [202, 206] on div "Attic Insulation" at bounding box center [225, 209] width 94 height 24
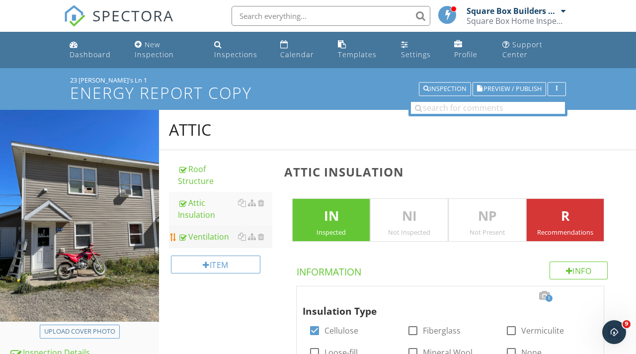
click at [213, 234] on div "Ventilation" at bounding box center [225, 236] width 94 height 12
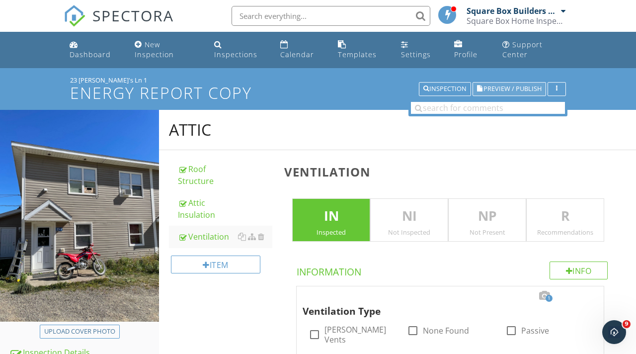
click at [496, 87] on span "Preview / Publish" at bounding box center [512, 89] width 58 height 6
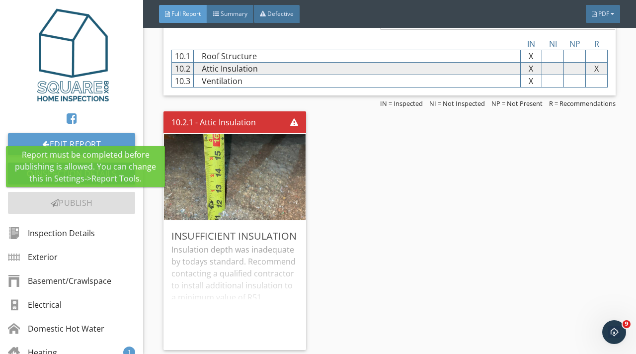
click at [79, 201] on div "Publish" at bounding box center [71, 203] width 127 height 22
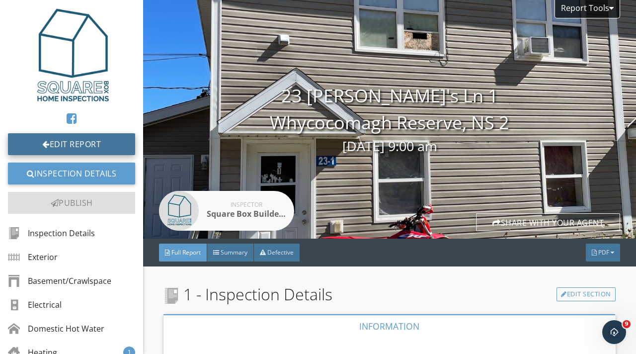
click at [76, 137] on link "Edit Report" at bounding box center [71, 144] width 127 height 22
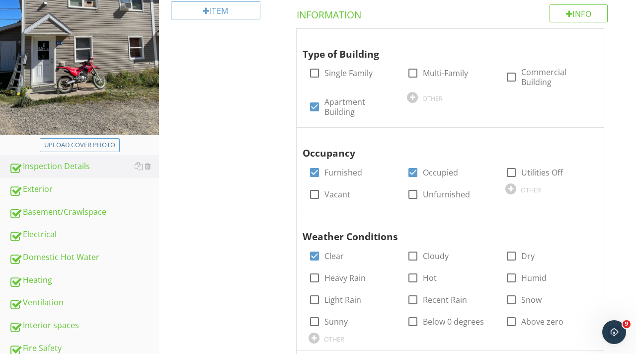
scroll to position [171, 0]
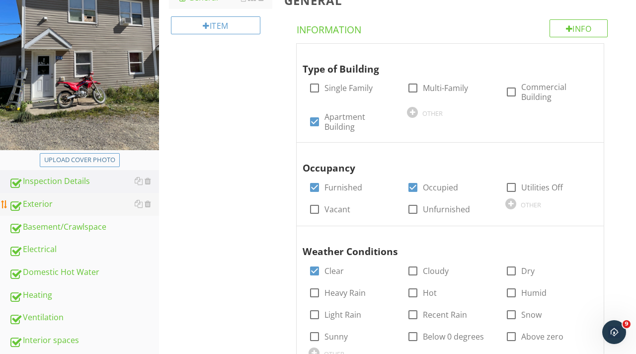
click at [64, 200] on div "Exterior" at bounding box center [84, 204] width 150 height 13
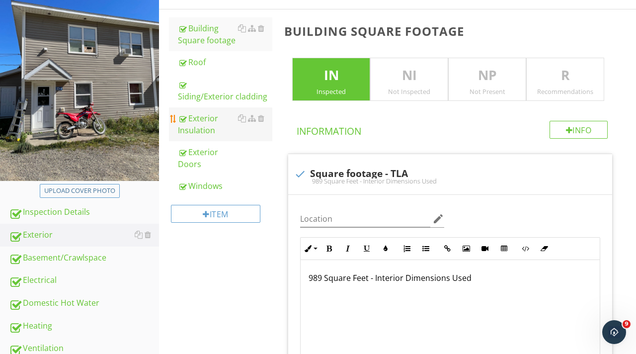
scroll to position [116, 0]
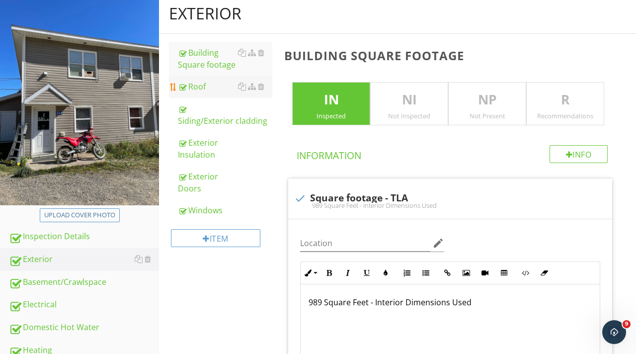
click at [201, 84] on div "Roof" at bounding box center [225, 86] width 94 height 12
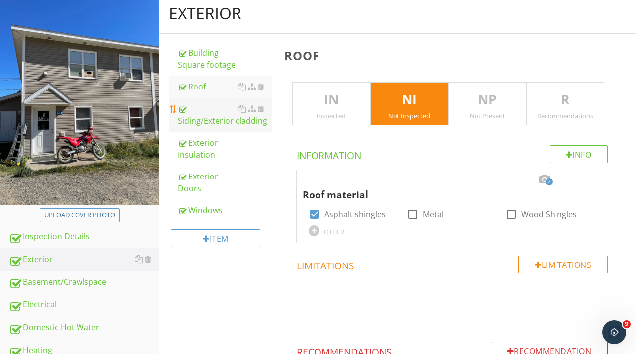
click at [208, 112] on div "Siding/Exterior cladding" at bounding box center [225, 115] width 94 height 24
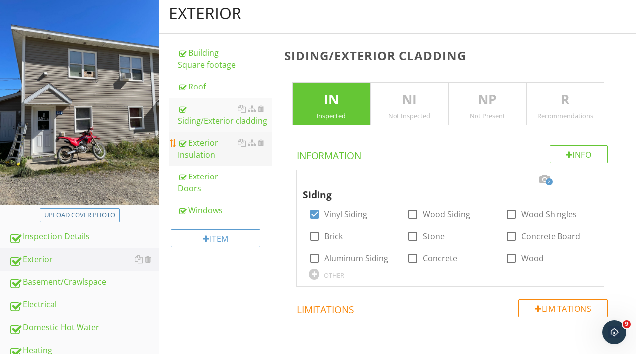
click at [210, 137] on div "Exterior Insulation" at bounding box center [225, 149] width 94 height 24
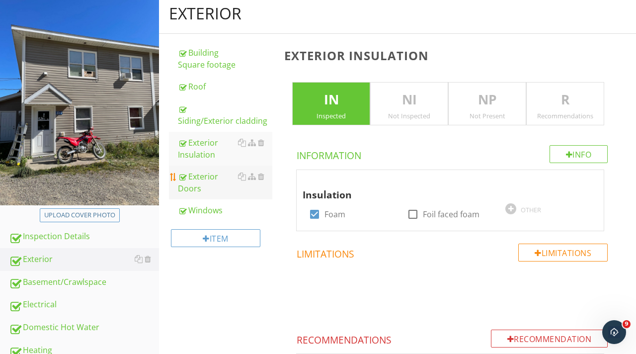
click at [209, 184] on div "Exterior Doors" at bounding box center [225, 182] width 94 height 24
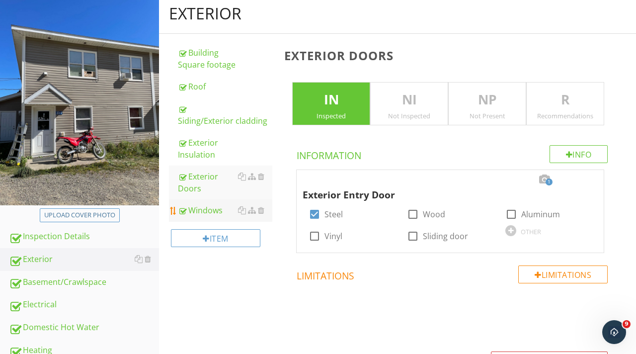
click at [215, 209] on div "Windows" at bounding box center [225, 210] width 94 height 12
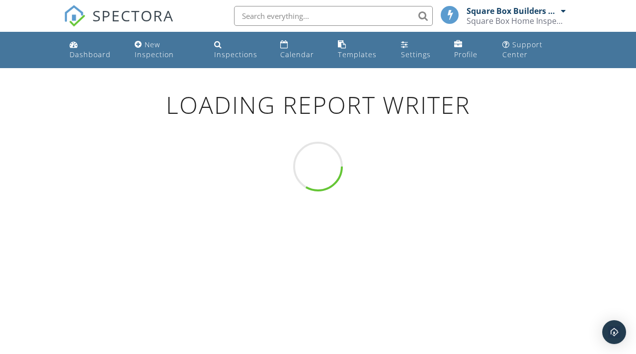
scroll to position [68, 0]
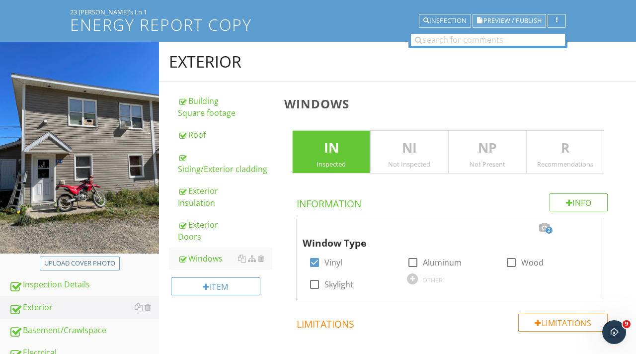
click at [501, 18] on span "Preview / Publish" at bounding box center [512, 21] width 58 height 6
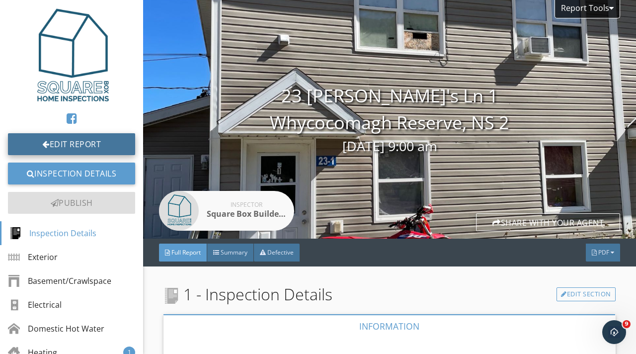
click at [96, 144] on link "Edit Report" at bounding box center [71, 144] width 127 height 22
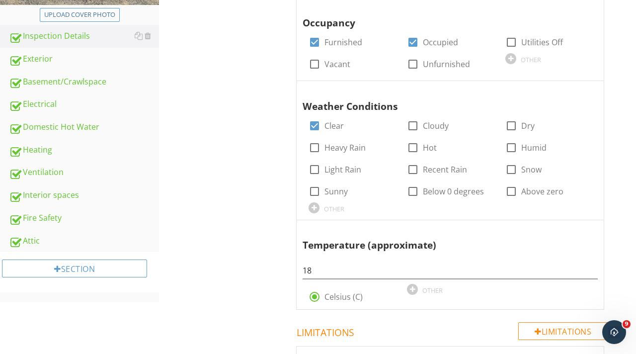
scroll to position [225, 0]
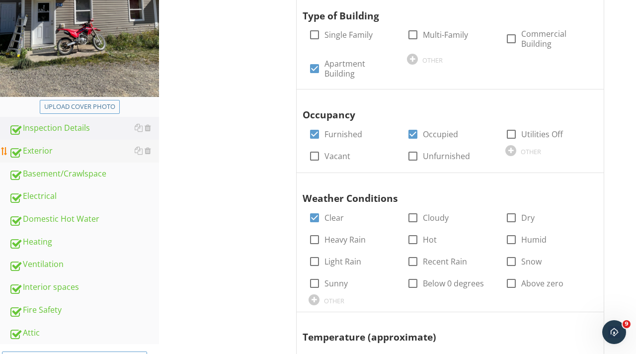
click at [84, 154] on div "Exterior" at bounding box center [84, 151] width 150 height 13
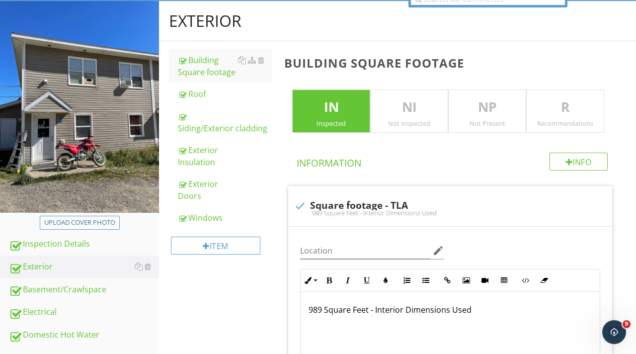
scroll to position [57, 0]
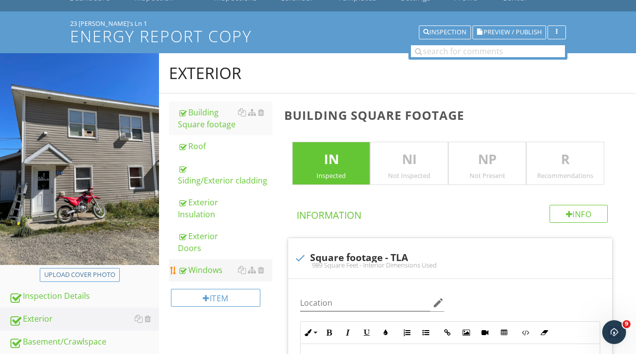
click at [217, 260] on link "Windows" at bounding box center [225, 270] width 94 height 22
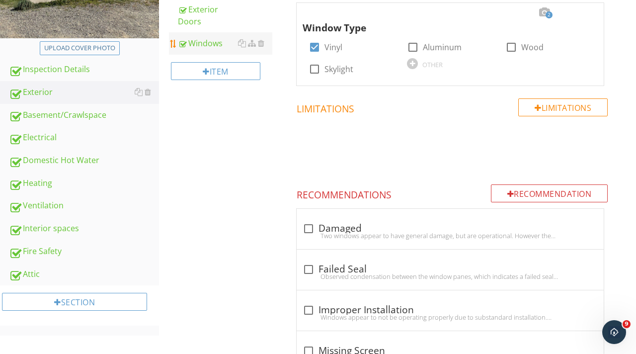
scroll to position [97, 0]
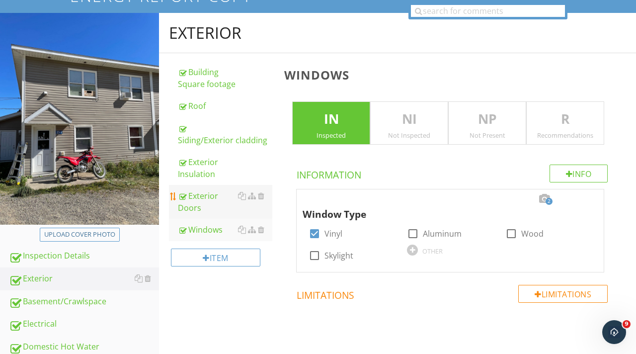
click at [212, 202] on div "Exterior Doors" at bounding box center [225, 202] width 94 height 24
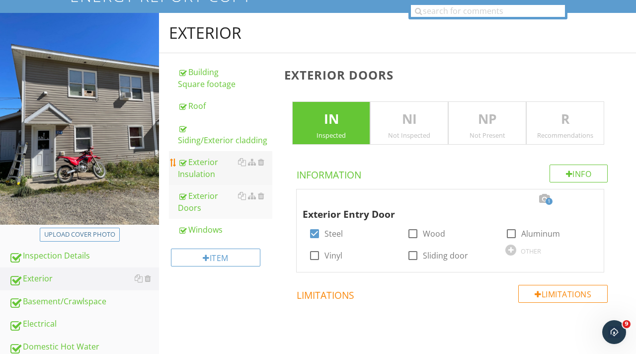
click at [213, 167] on div "Exterior Insulation" at bounding box center [225, 168] width 94 height 24
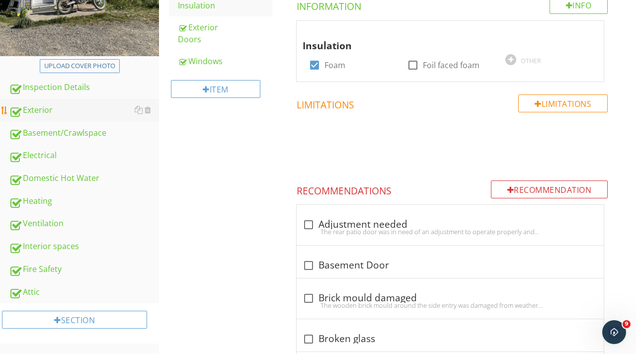
scroll to position [331, 0]
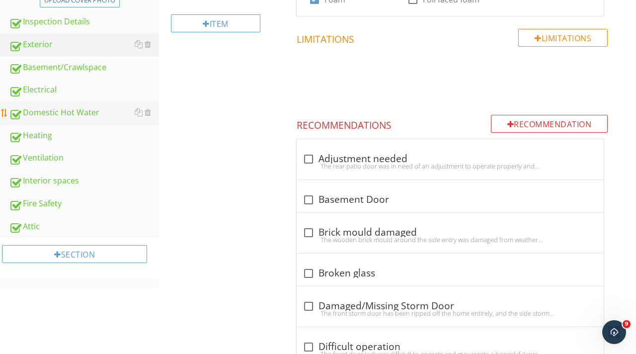
click at [50, 108] on div "Domestic Hot Water" at bounding box center [84, 112] width 150 height 13
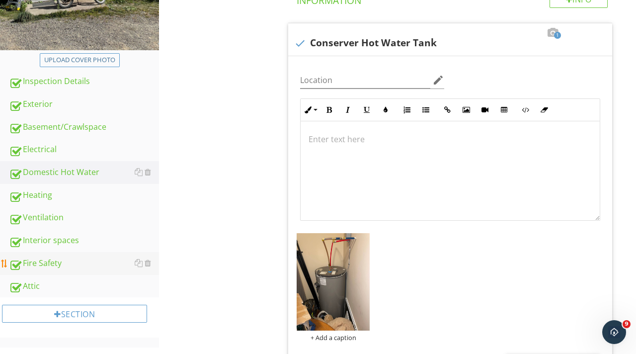
scroll to position [313, 0]
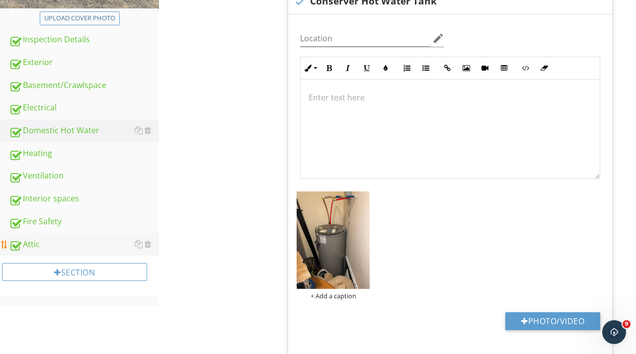
click at [45, 238] on div "Attic" at bounding box center [84, 244] width 150 height 13
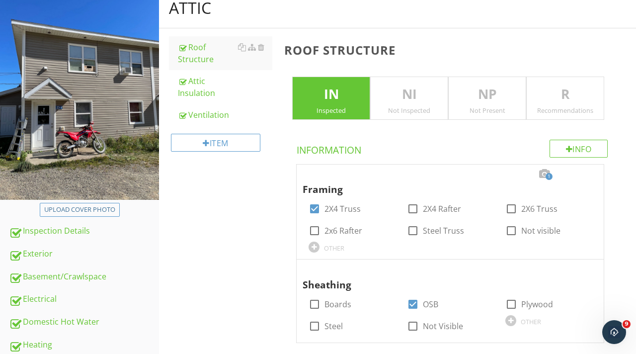
scroll to position [121, 0]
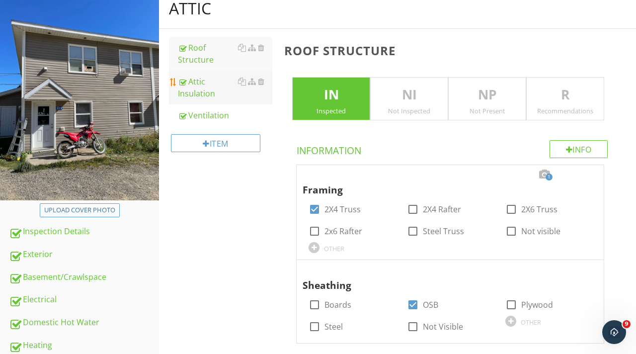
click at [237, 90] on div "Attic Insulation" at bounding box center [225, 88] width 94 height 24
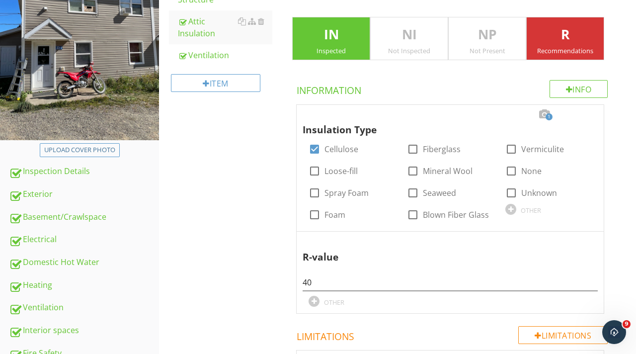
scroll to position [170, 0]
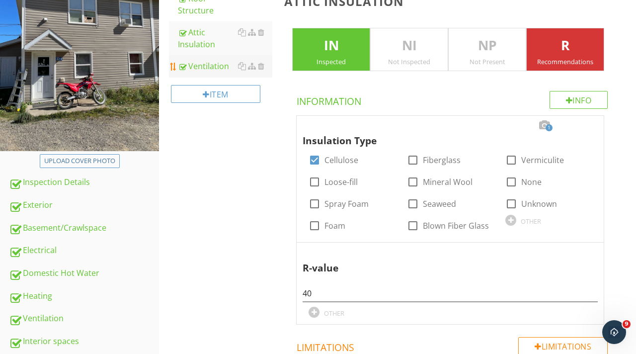
click at [216, 69] on div "Ventilation" at bounding box center [225, 66] width 94 height 12
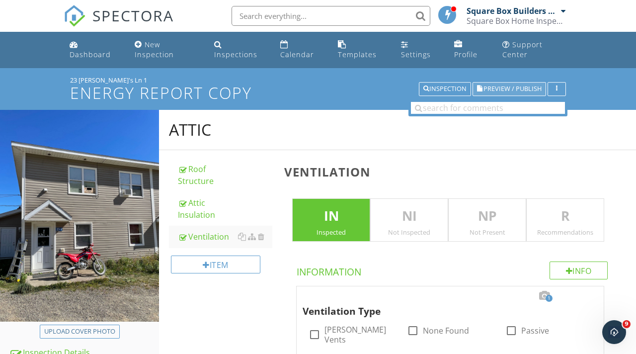
click at [516, 87] on span "Preview / Publish" at bounding box center [512, 89] width 58 height 6
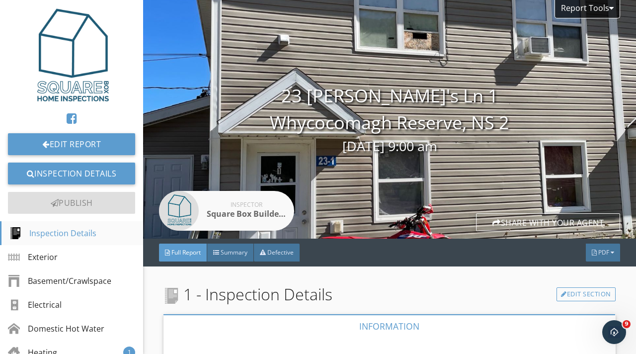
click at [88, 232] on div "Inspection Details" at bounding box center [52, 233] width 87 height 12
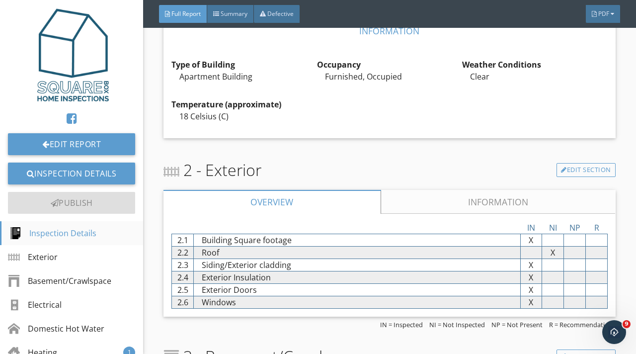
scroll to position [282, 0]
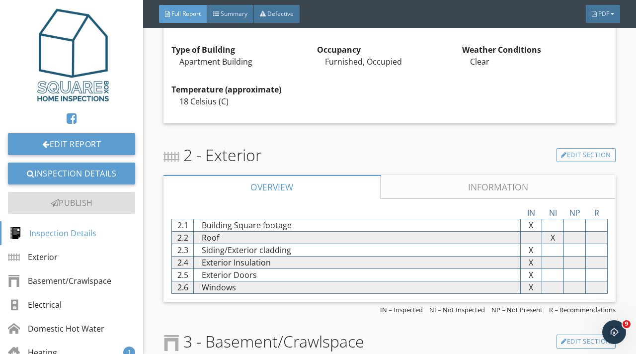
click at [434, 171] on div "2 - Exterior Edit Section Overview Information IN NI NP R 2.1 Building Square f…" at bounding box center [389, 228] width 452 height 170
click at [433, 185] on link "Information" at bounding box center [498, 187] width 234 height 24
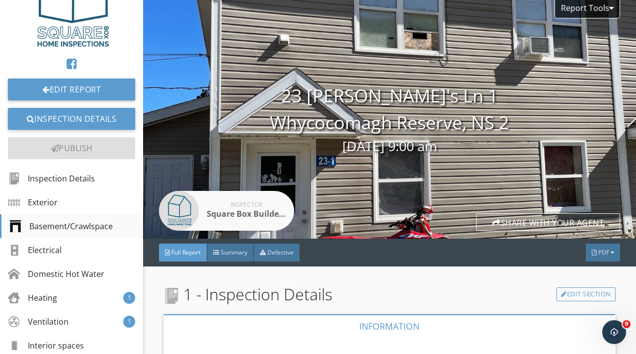
scroll to position [0, 0]
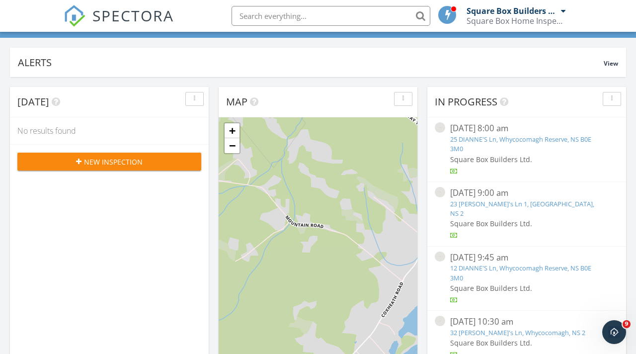
scroll to position [64, 0]
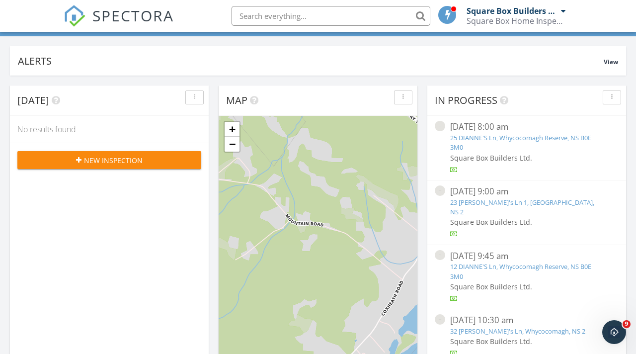
click at [529, 202] on link "23 [PERSON_NAME]'s Ln 1, [GEOGRAPHIC_DATA], NS 2" at bounding box center [522, 207] width 144 height 18
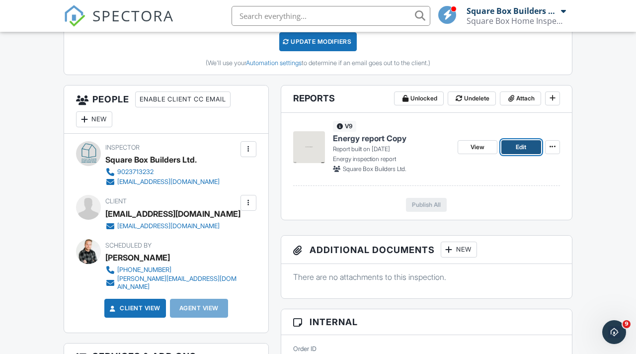
click at [509, 147] on link "Edit" at bounding box center [521, 147] width 40 height 14
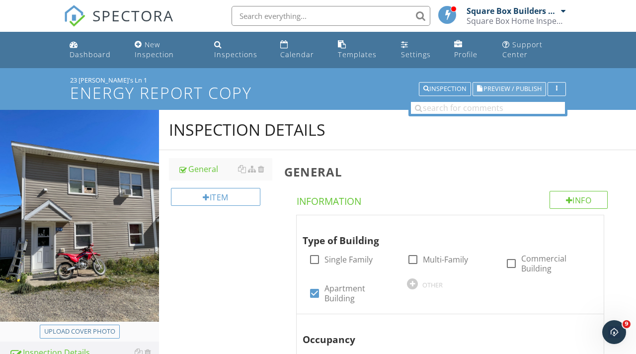
click at [509, 89] on span "Preview / Publish" at bounding box center [512, 89] width 58 height 6
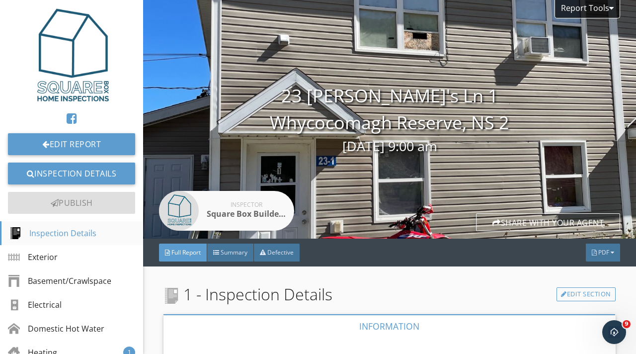
click at [66, 236] on div "Inspection Details" at bounding box center [52, 233] width 87 height 12
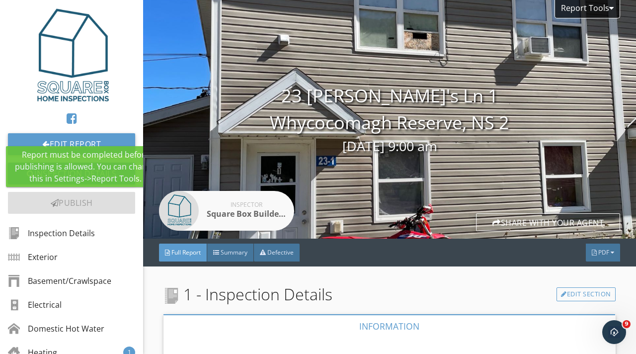
click at [82, 200] on div "Publish" at bounding box center [71, 203] width 127 height 22
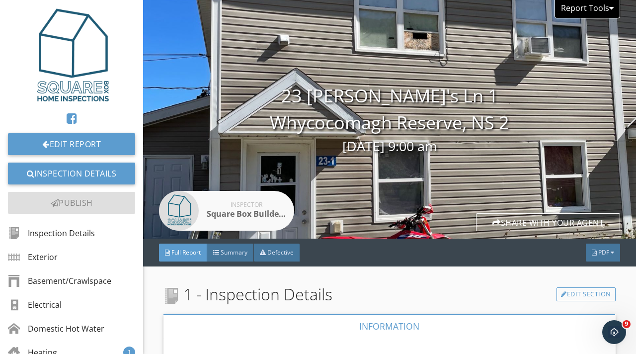
click at [611, 8] on div at bounding box center [611, 8] width 4 height 8
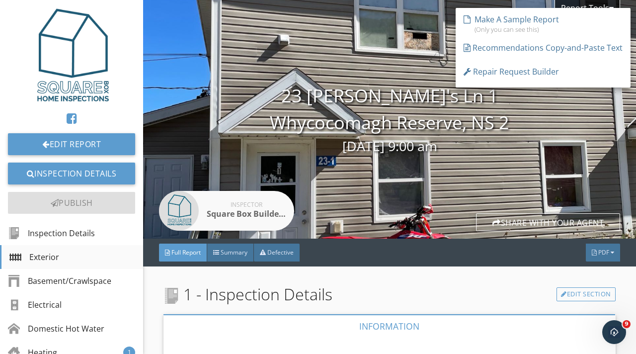
click at [99, 251] on div "Exterior" at bounding box center [71, 257] width 143 height 24
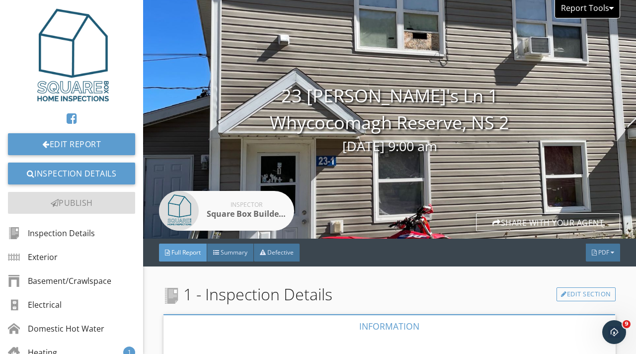
click at [610, 6] on div at bounding box center [611, 8] width 4 height 8
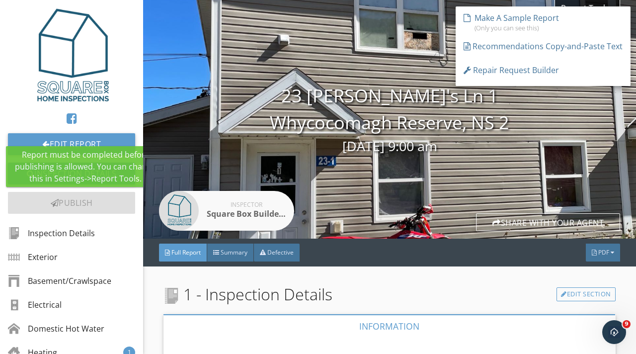
click at [80, 201] on div "Publish" at bounding box center [71, 203] width 127 height 22
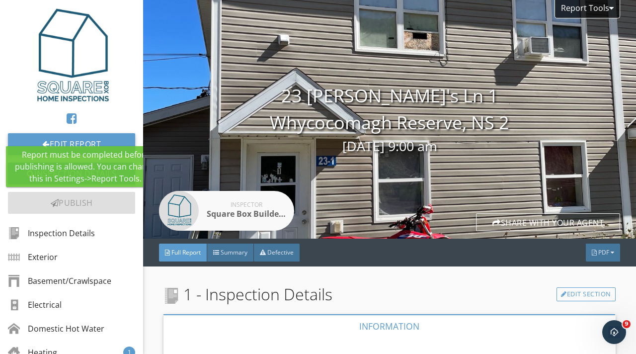
click at [80, 201] on div "Publish" at bounding box center [71, 203] width 127 height 22
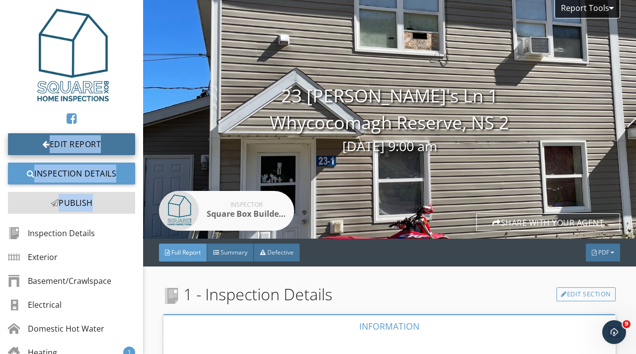
click at [89, 143] on link "Edit Report" at bounding box center [71, 144] width 127 height 22
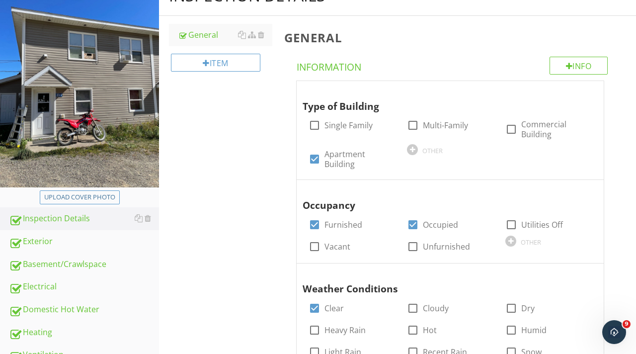
scroll to position [148, 0]
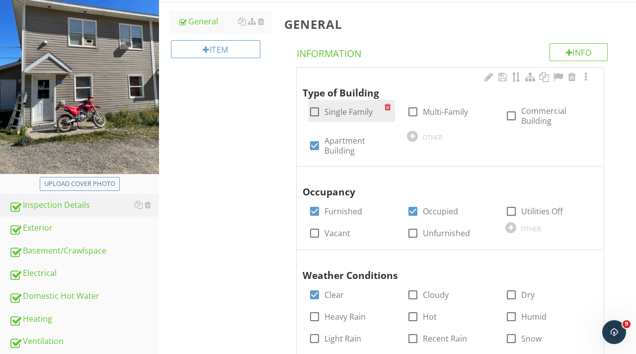
click at [317, 112] on div at bounding box center [314, 111] width 17 height 17
checkbox input "false"
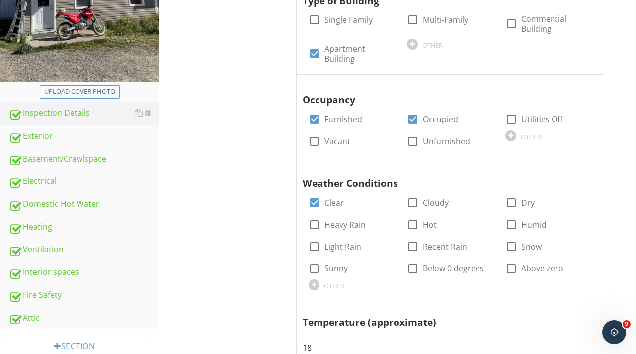
scroll to position [383, 0]
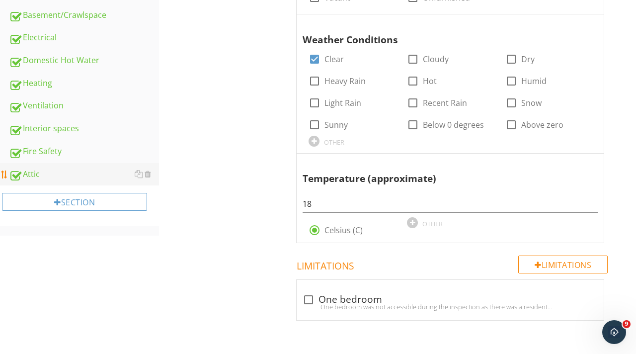
click at [55, 175] on div "Attic" at bounding box center [84, 174] width 150 height 13
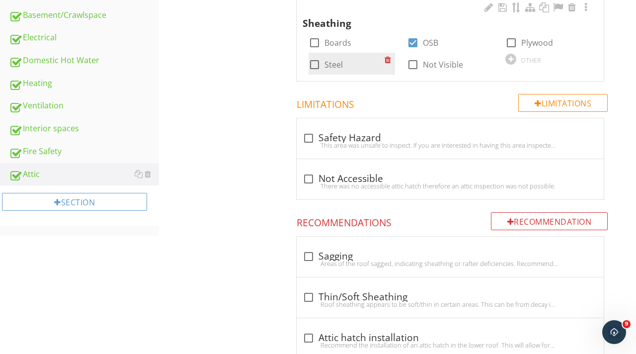
click at [315, 65] on div at bounding box center [314, 64] width 17 height 17
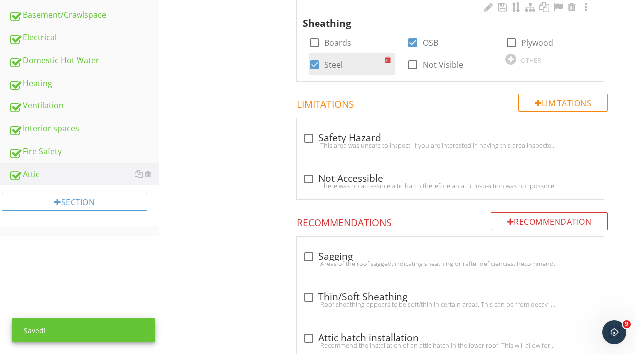
click at [315, 65] on div at bounding box center [314, 64] width 17 height 17
checkbox input "false"
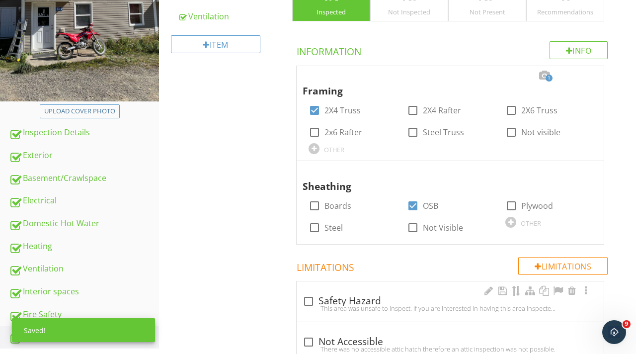
scroll to position [209, 0]
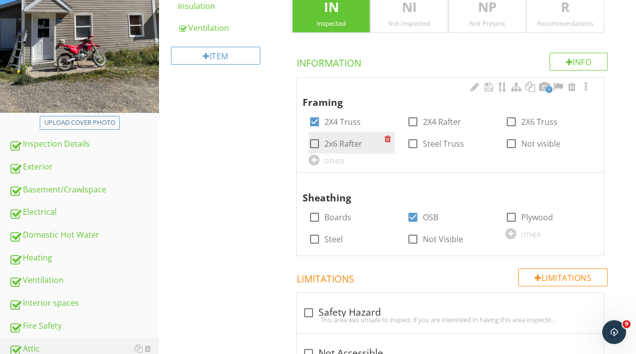
click at [316, 143] on div at bounding box center [314, 143] width 17 height 17
checkbox input "false"
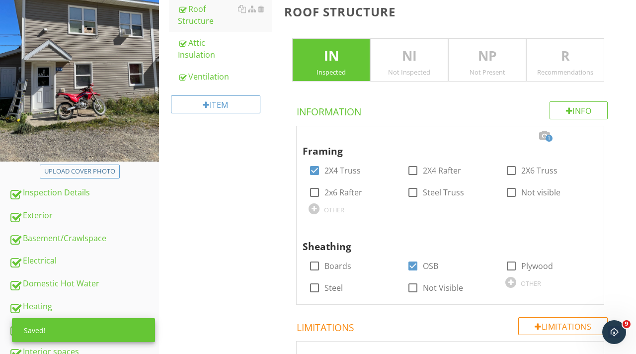
scroll to position [140, 0]
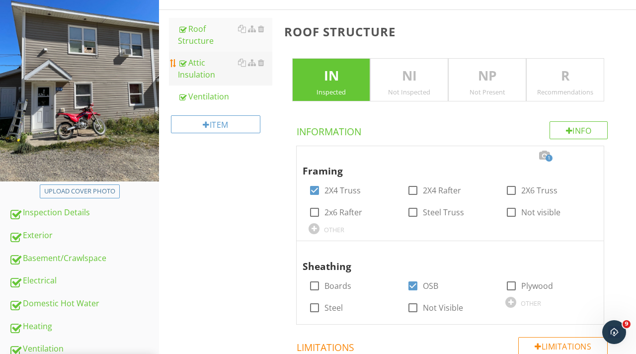
click at [208, 68] on div "Attic Insulation" at bounding box center [225, 69] width 94 height 24
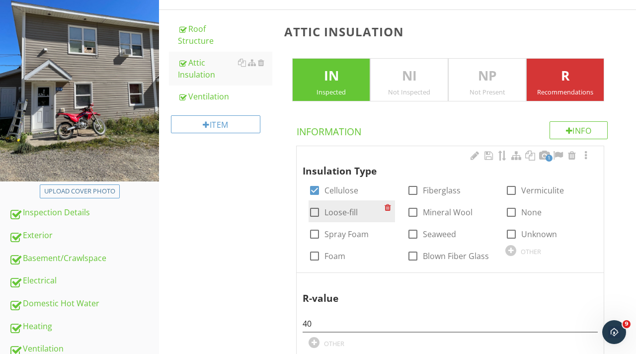
click at [318, 211] on div at bounding box center [314, 212] width 17 height 17
checkbox input "false"
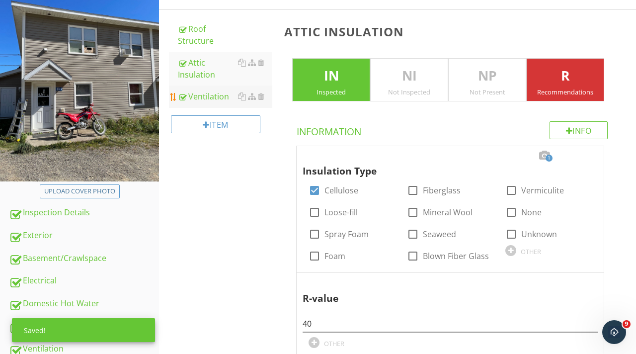
click at [224, 97] on div "Ventilation" at bounding box center [225, 96] width 94 height 12
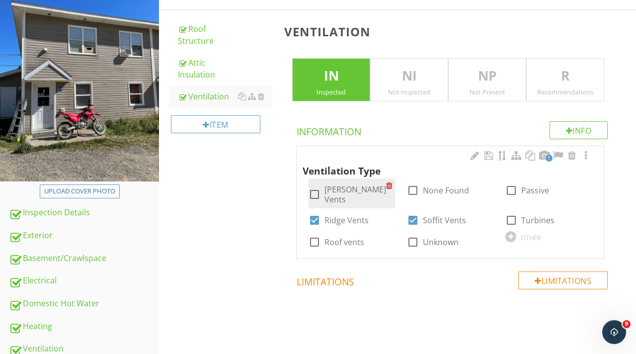
click at [313, 189] on div at bounding box center [314, 194] width 17 height 17
checkbox input "false"
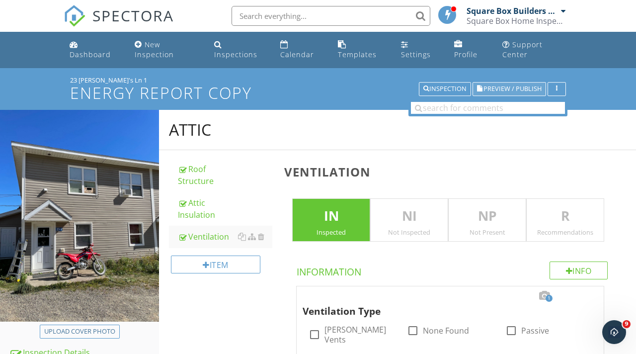
click at [497, 92] on span "Preview / Publish" at bounding box center [512, 89] width 58 height 6
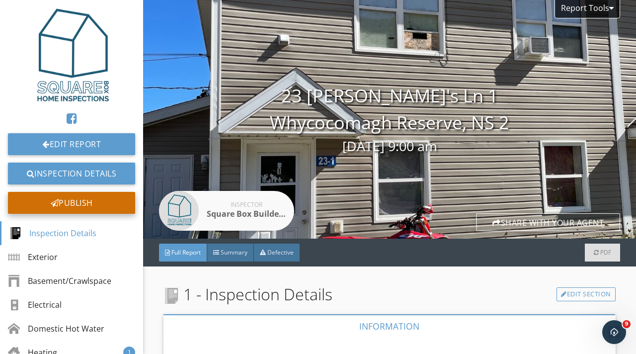
click at [82, 203] on div "Publish" at bounding box center [71, 203] width 127 height 22
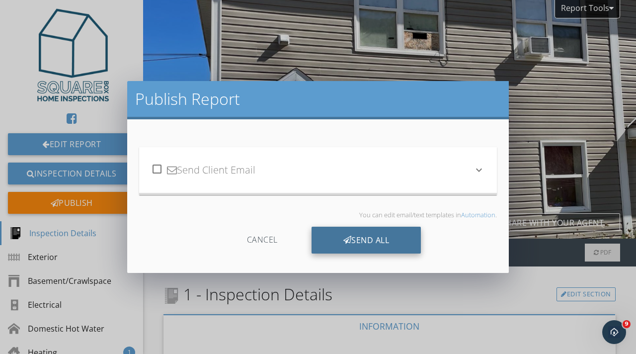
click at [334, 240] on div "Send All" at bounding box center [366, 240] width 110 height 27
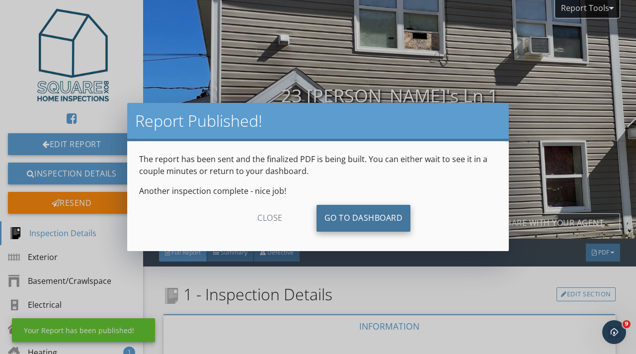
click at [340, 222] on link "Go To Dashboard" at bounding box center [363, 218] width 94 height 27
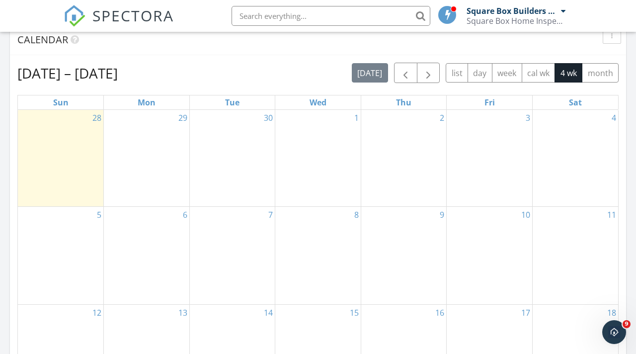
scroll to position [276, 0]
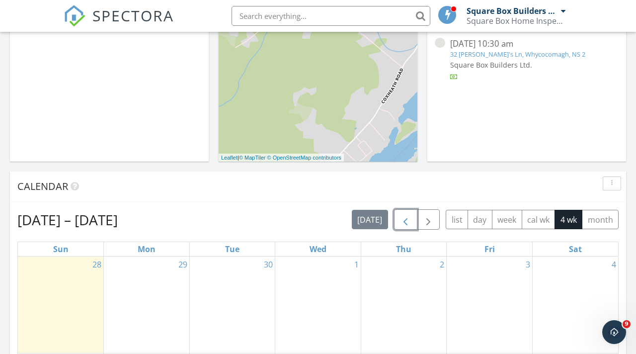
click at [406, 221] on span "button" at bounding box center [405, 220] width 12 height 12
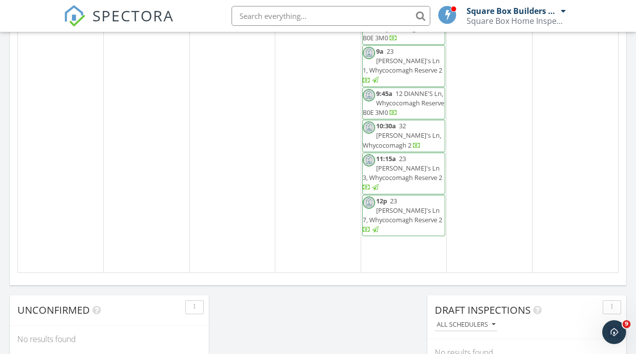
scroll to position [658, 0]
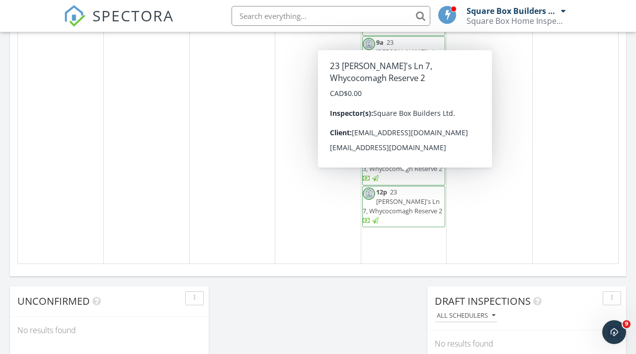
click at [536, 231] on div "27" at bounding box center [575, 125] width 85 height 276
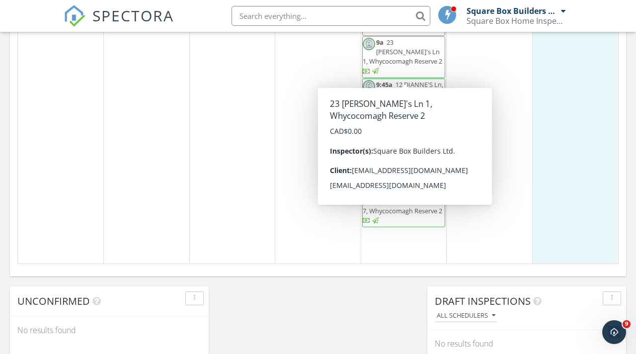
click at [411, 63] on span "23 [PERSON_NAME]'s Ln 1, Whycocomagh Reserve 2" at bounding box center [402, 52] width 79 height 28
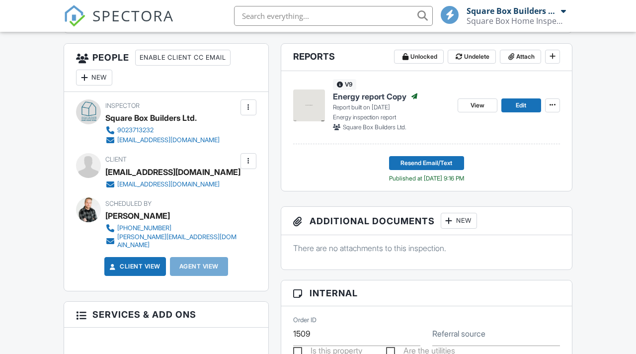
scroll to position [389, 0]
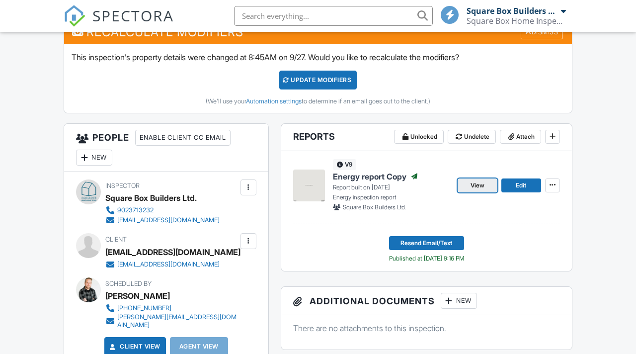
click at [474, 186] on span "View" at bounding box center [477, 185] width 14 height 10
click at [491, 187] on link "View" at bounding box center [478, 185] width 40 height 14
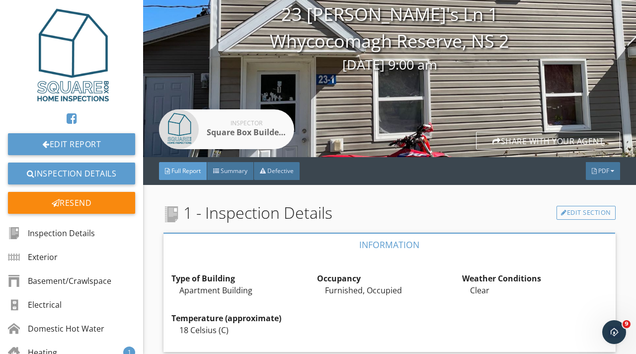
scroll to position [61, 0]
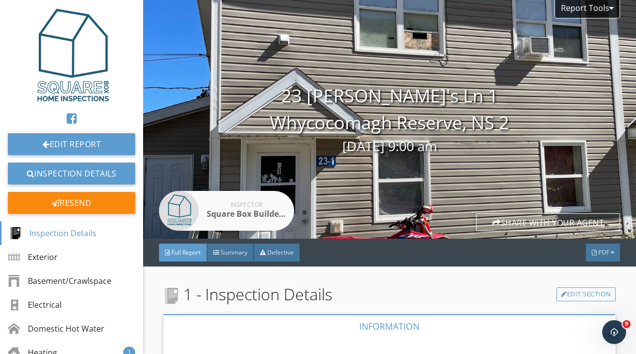
click at [74, 54] on img at bounding box center [71, 55] width 95 height 95
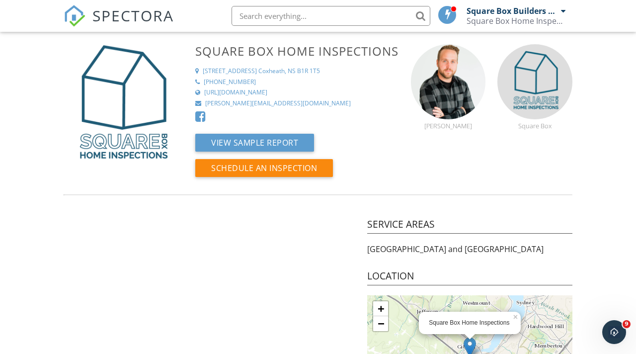
click at [563, 10] on div at bounding box center [563, 11] width 5 height 8
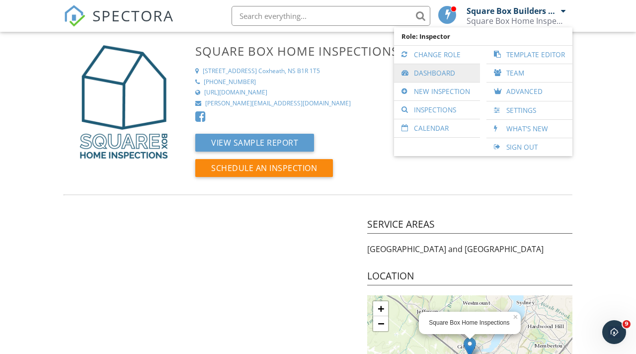
click at [454, 71] on link "Dashboard" at bounding box center [437, 73] width 76 height 18
